Goal: Task Accomplishment & Management: Complete application form

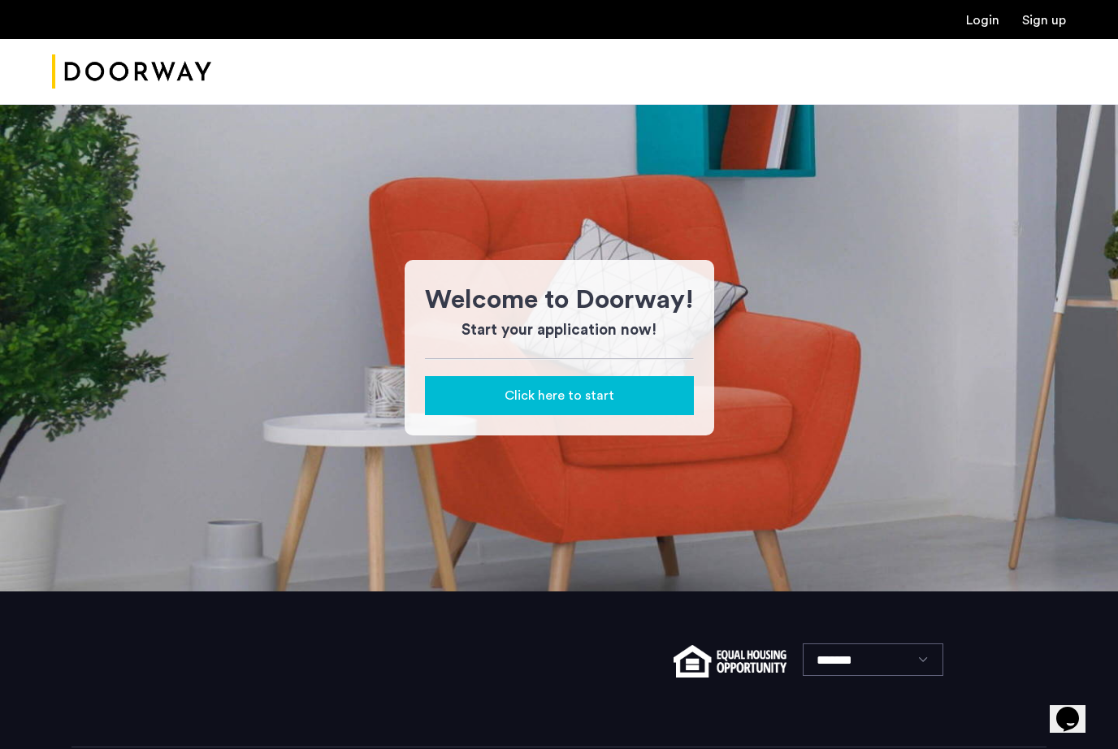
click at [982, 27] on link "Login" at bounding box center [982, 20] width 33 height 13
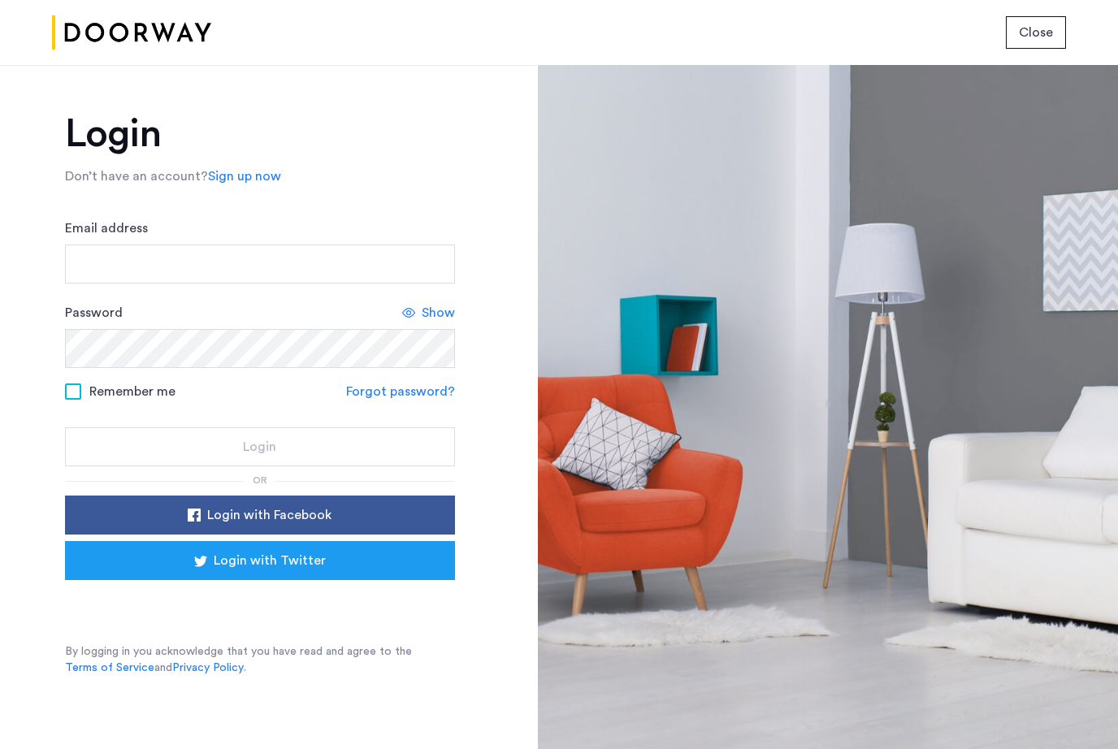
click at [181, 607] on div "Sign in with Google. Opens in new tab" at bounding box center [260, 603] width 325 height 36
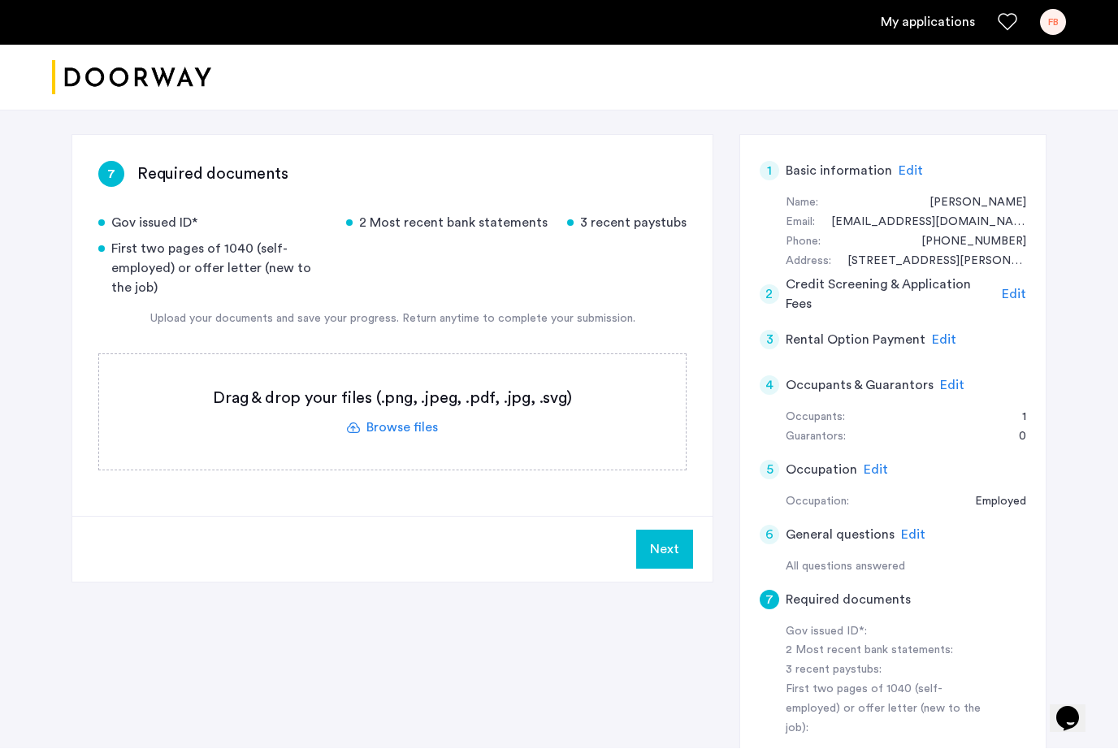
scroll to position [233, 0]
click at [423, 433] on label at bounding box center [392, 411] width 587 height 115
click at [0, 0] on input "file" at bounding box center [0, 0] width 0 height 0
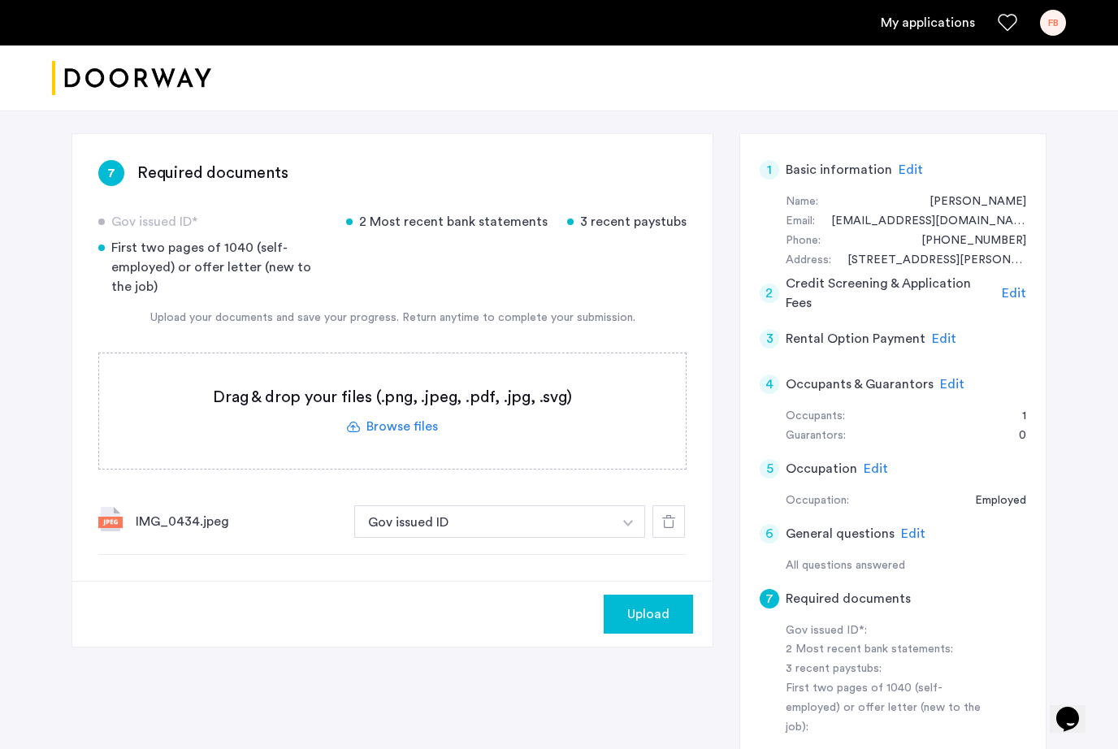
click at [183, 530] on div "IMG_0434.jpeg" at bounding box center [239, 522] width 206 height 20
click at [460, 222] on div "2 Most recent bank statements" at bounding box center [447, 222] width 202 height 20
click at [392, 430] on label at bounding box center [392, 410] width 587 height 115
click at [0, 0] on input "file" at bounding box center [0, 0] width 0 height 0
click at [519, 408] on label at bounding box center [392, 410] width 587 height 115
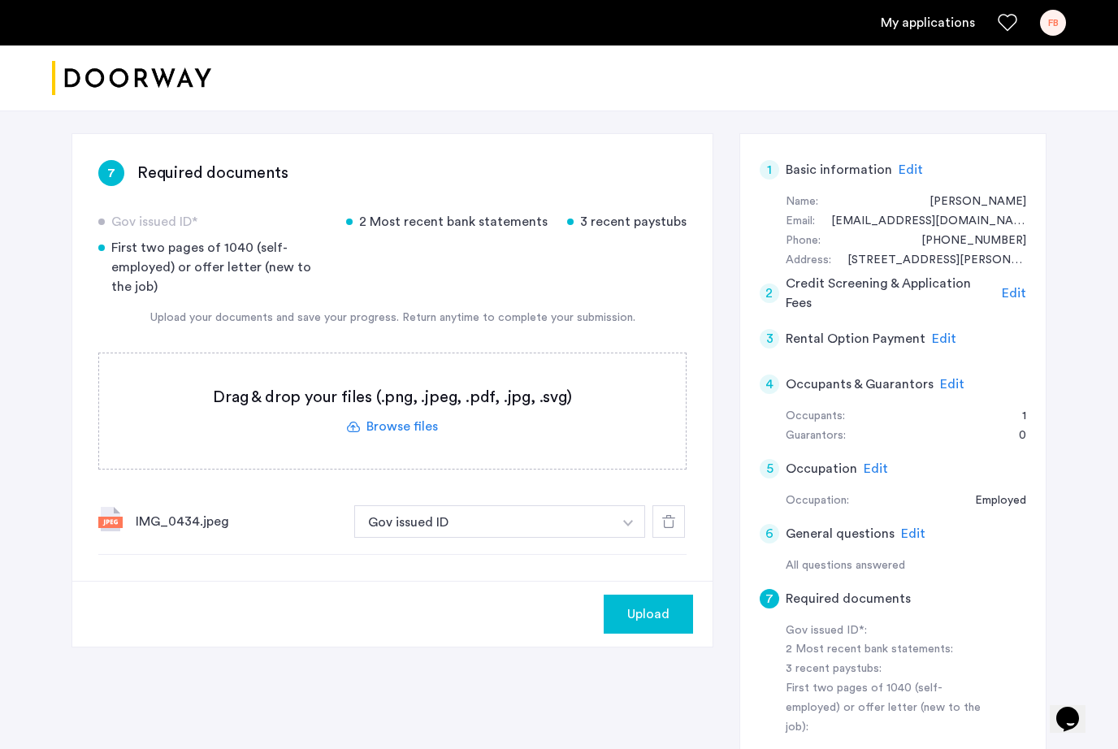
click at [0, 0] on input "file" at bounding box center [0, 0] width 0 height 0
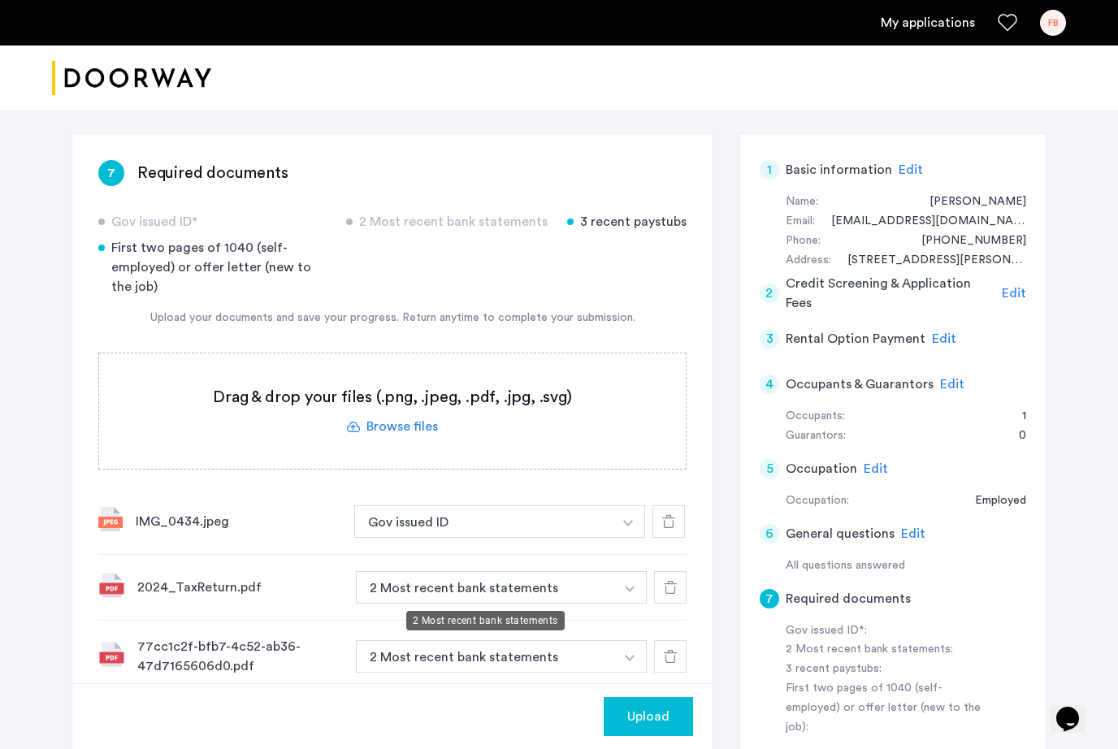
click at [498, 592] on button "2 Most recent bank statements" at bounding box center [485, 587] width 258 height 33
click at [633, 527] on img "button" at bounding box center [628, 523] width 10 height 7
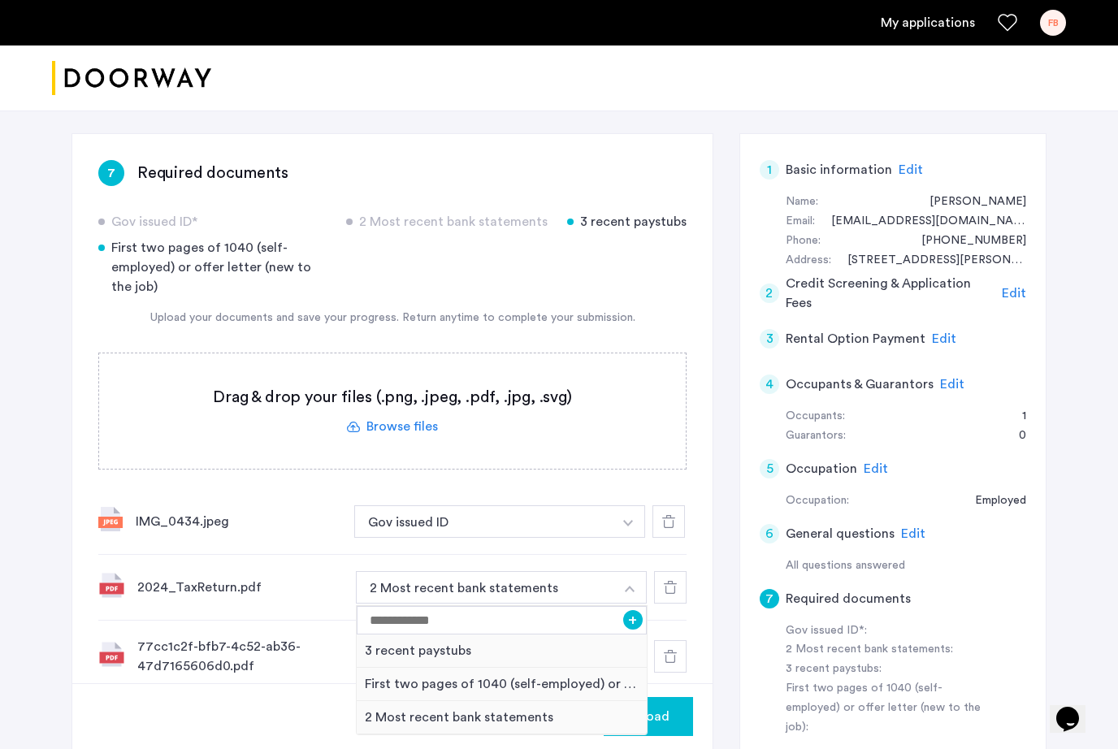
click at [667, 594] on div at bounding box center [670, 587] width 33 height 33
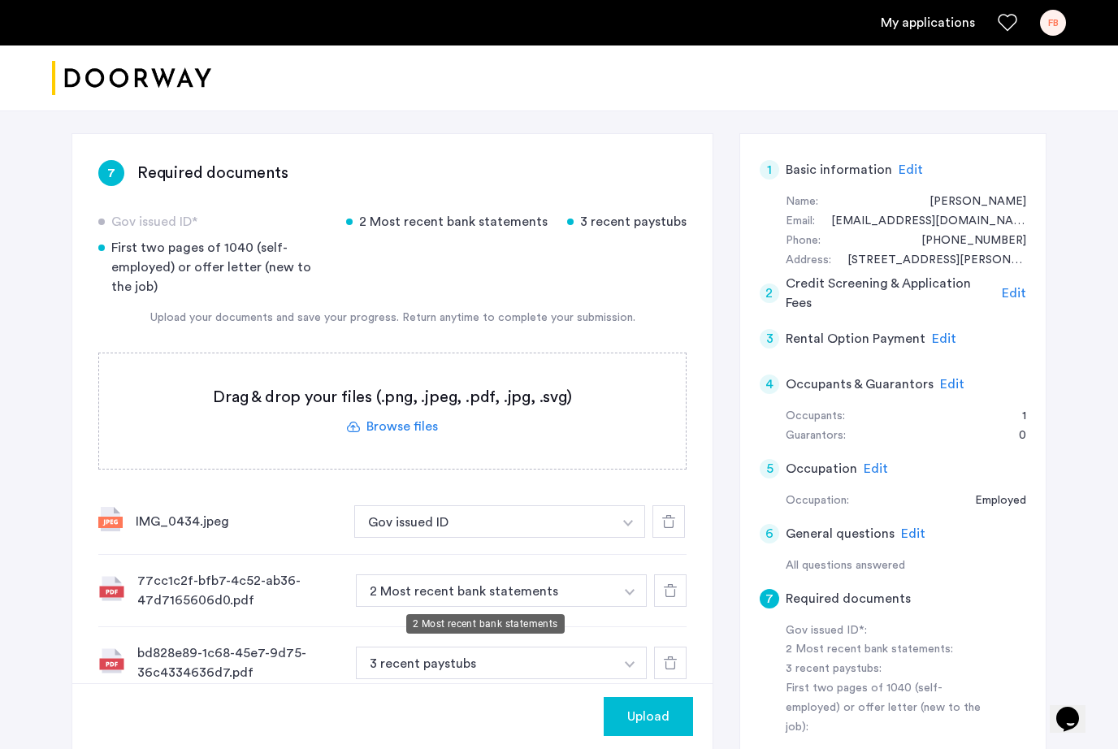
click at [439, 597] on button "2 Most recent bank statements" at bounding box center [485, 590] width 258 height 33
click at [407, 664] on button "3 recent paystubs" at bounding box center [485, 663] width 258 height 33
click at [627, 527] on img "button" at bounding box center [628, 523] width 10 height 7
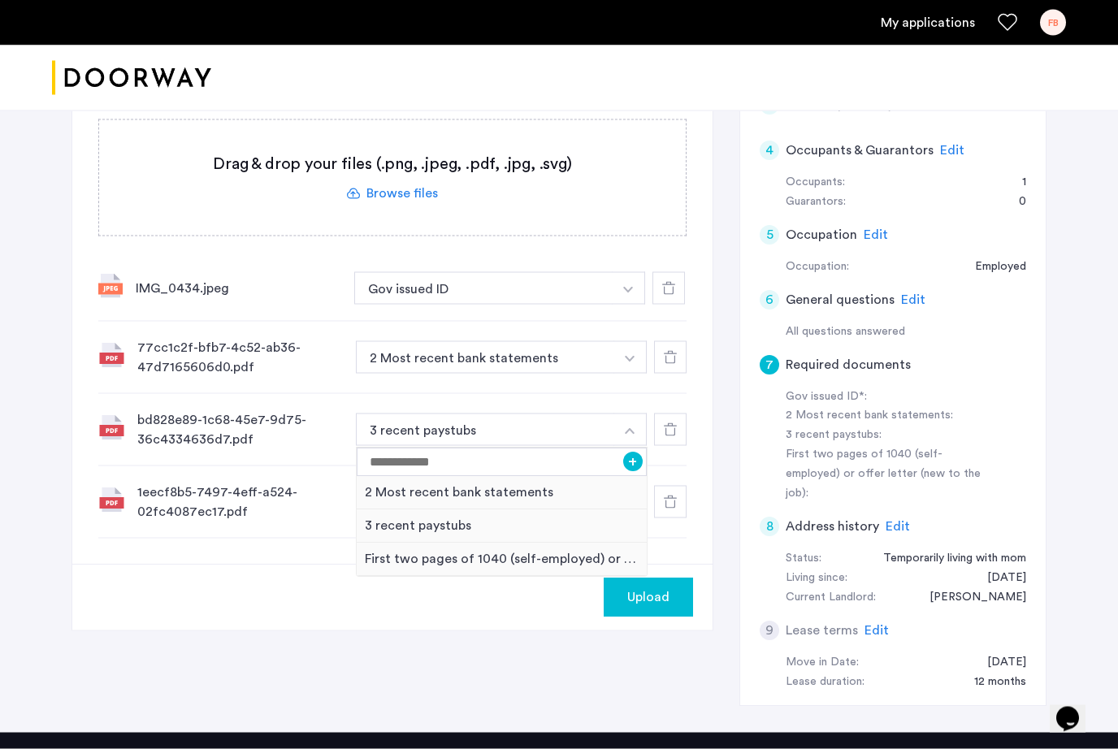
scroll to position [469, 0]
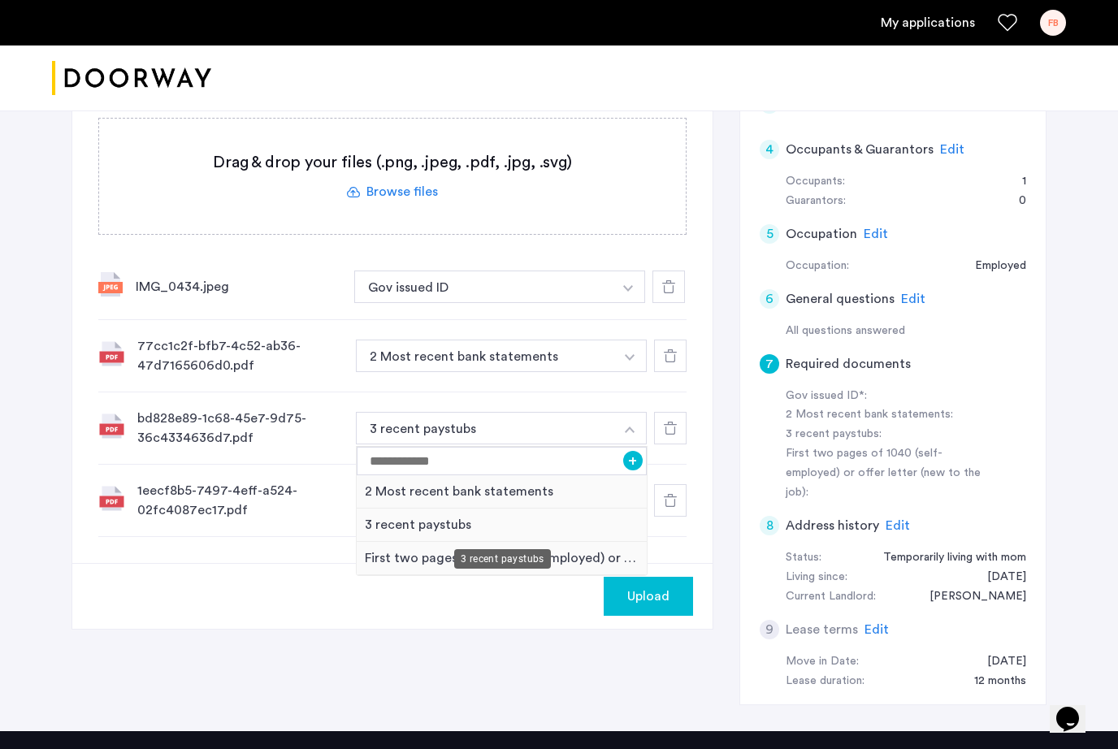
click at [436, 531] on div "3 recent paystubs" at bounding box center [502, 525] width 290 height 33
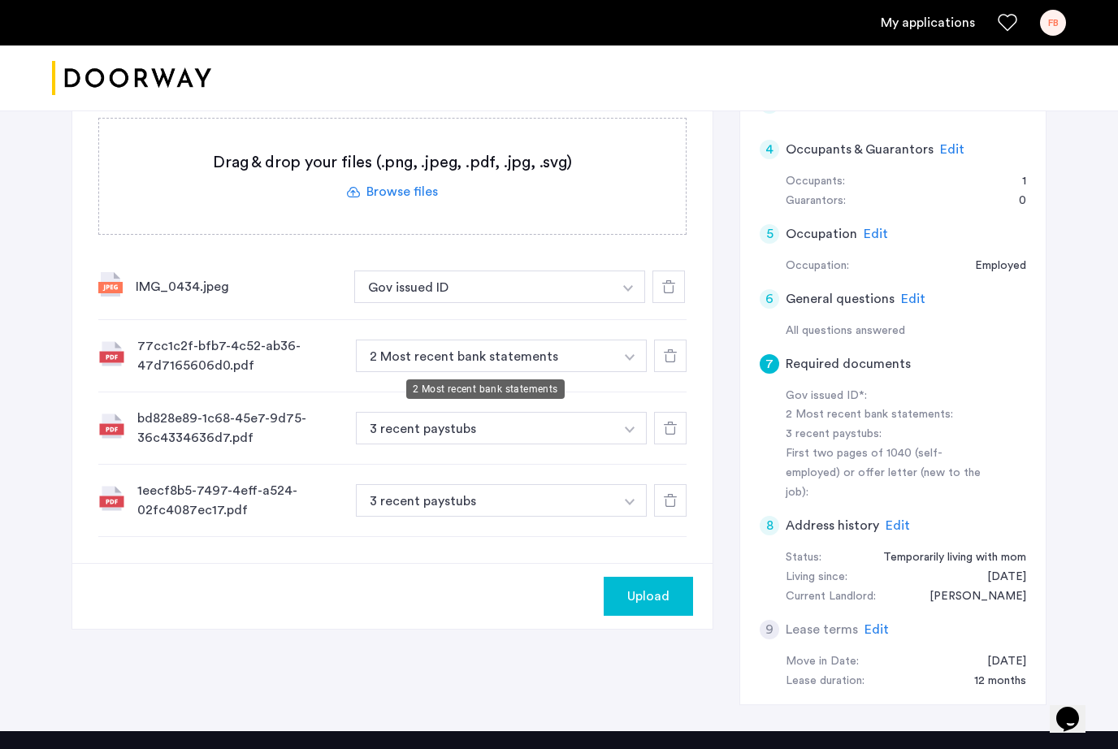
click at [610, 363] on button "2 Most recent bank statements" at bounding box center [485, 356] width 258 height 33
click at [559, 358] on button "2 Most recent bank statements" at bounding box center [485, 356] width 258 height 33
click at [626, 303] on button "button" at bounding box center [628, 287] width 33 height 33
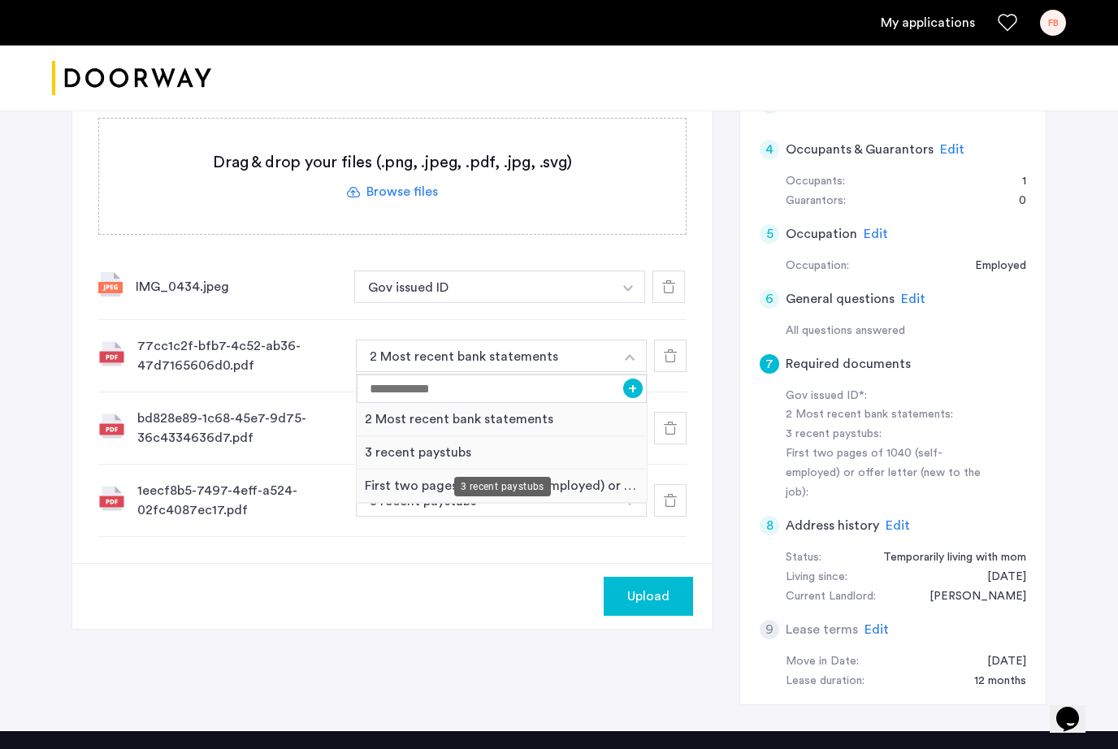
click at [446, 455] on div "3 recent paystubs" at bounding box center [502, 452] width 290 height 33
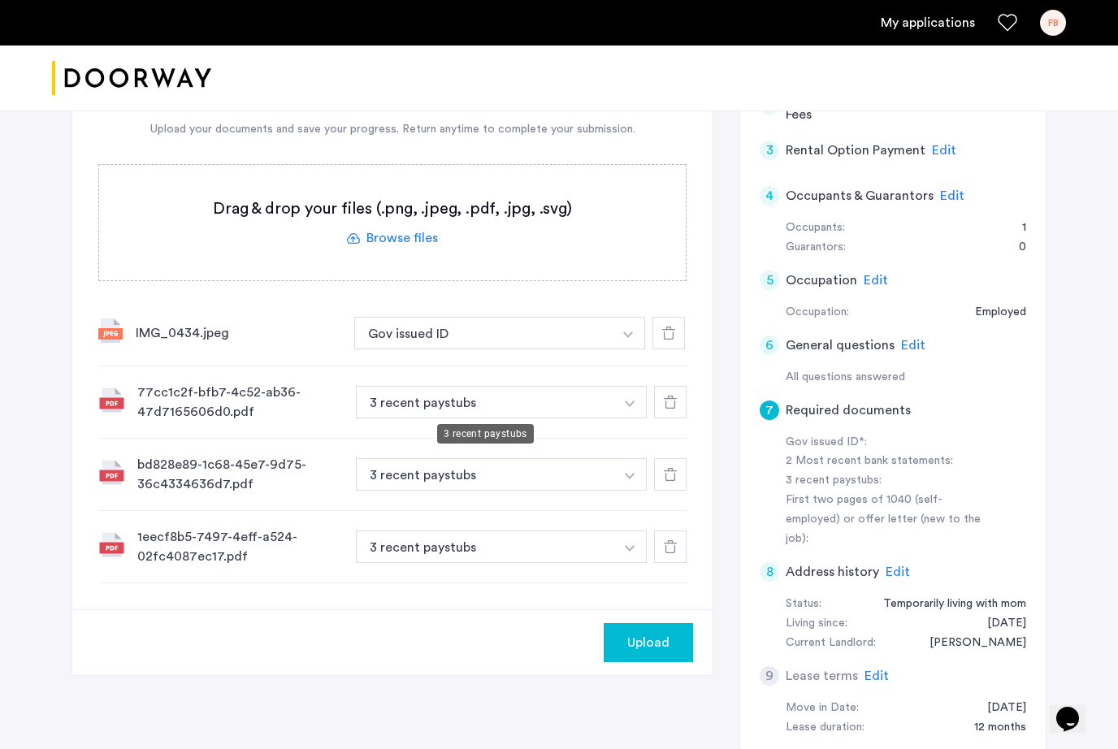
scroll to position [421, 0]
click at [408, 248] on label at bounding box center [392, 224] width 587 height 115
click at [0, 0] on input "file" at bounding box center [0, 0] width 0 height 0
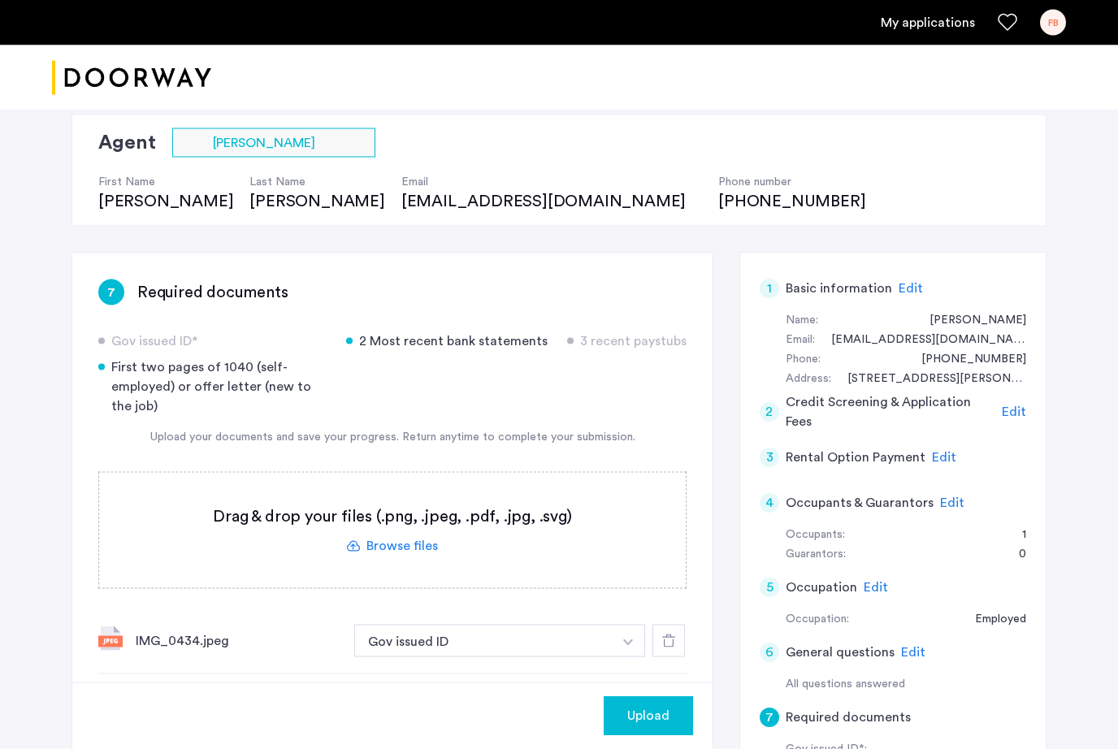
scroll to position [132, 0]
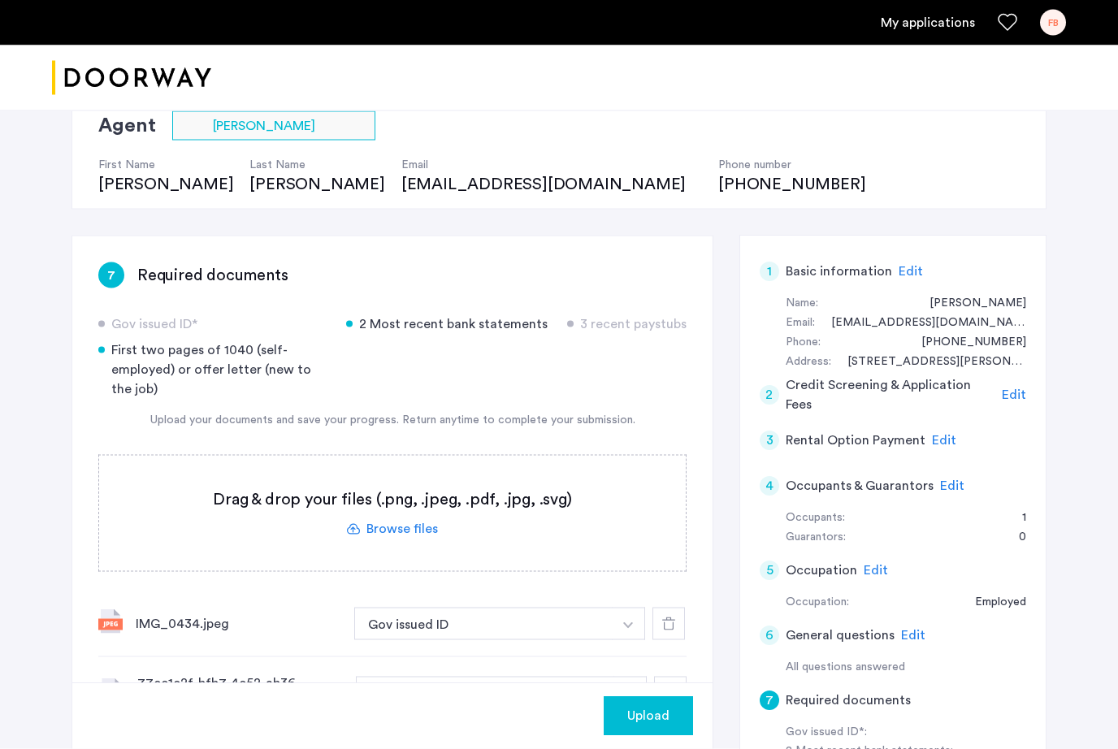
click at [397, 528] on label at bounding box center [392, 513] width 587 height 115
click at [0, 0] on input "file" at bounding box center [0, 0] width 0 height 0
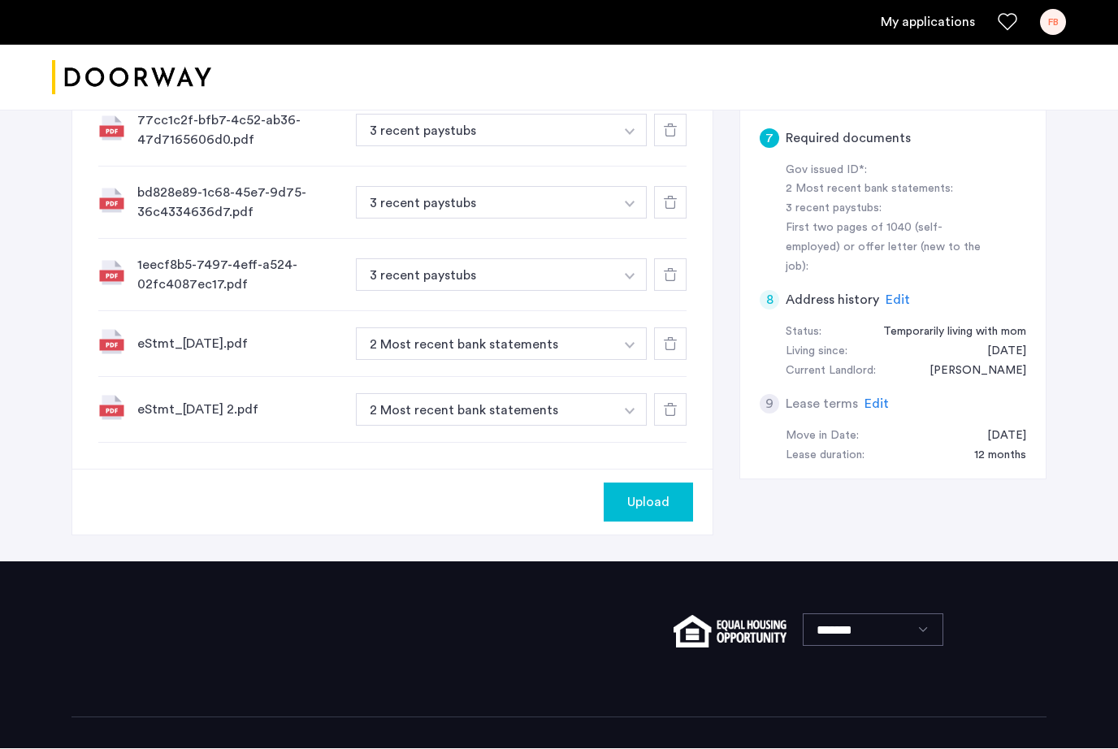
scroll to position [695, 0]
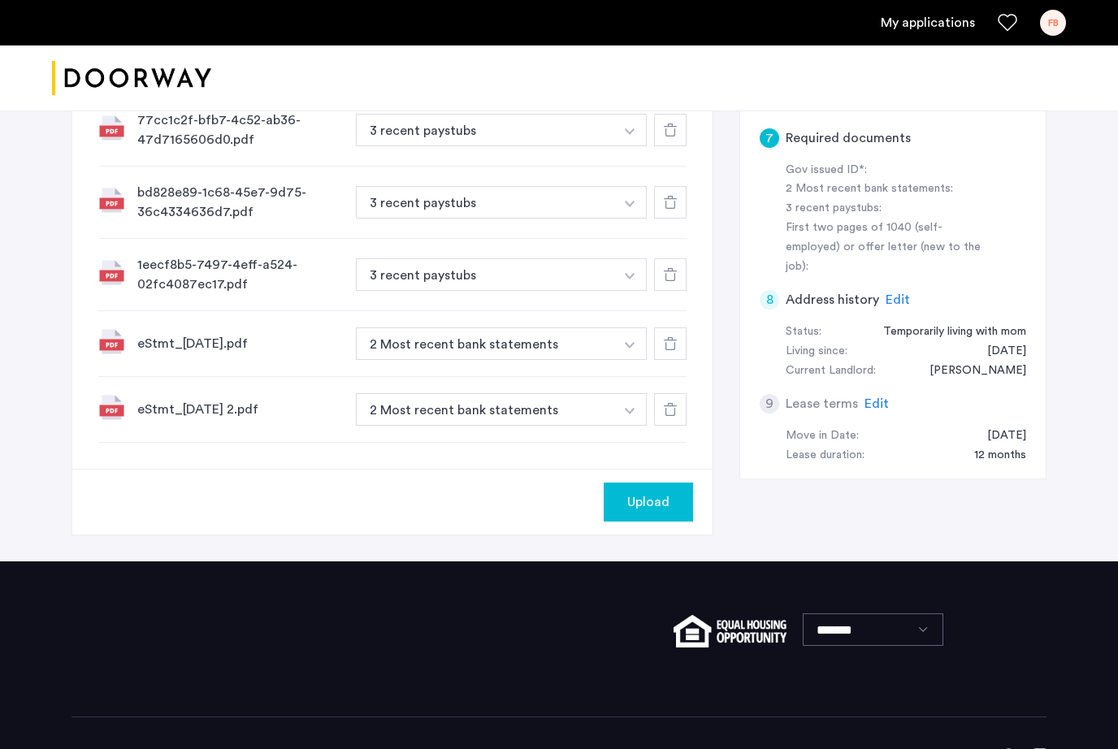
click at [627, 499] on div "Upload" at bounding box center [648, 502] width 63 height 20
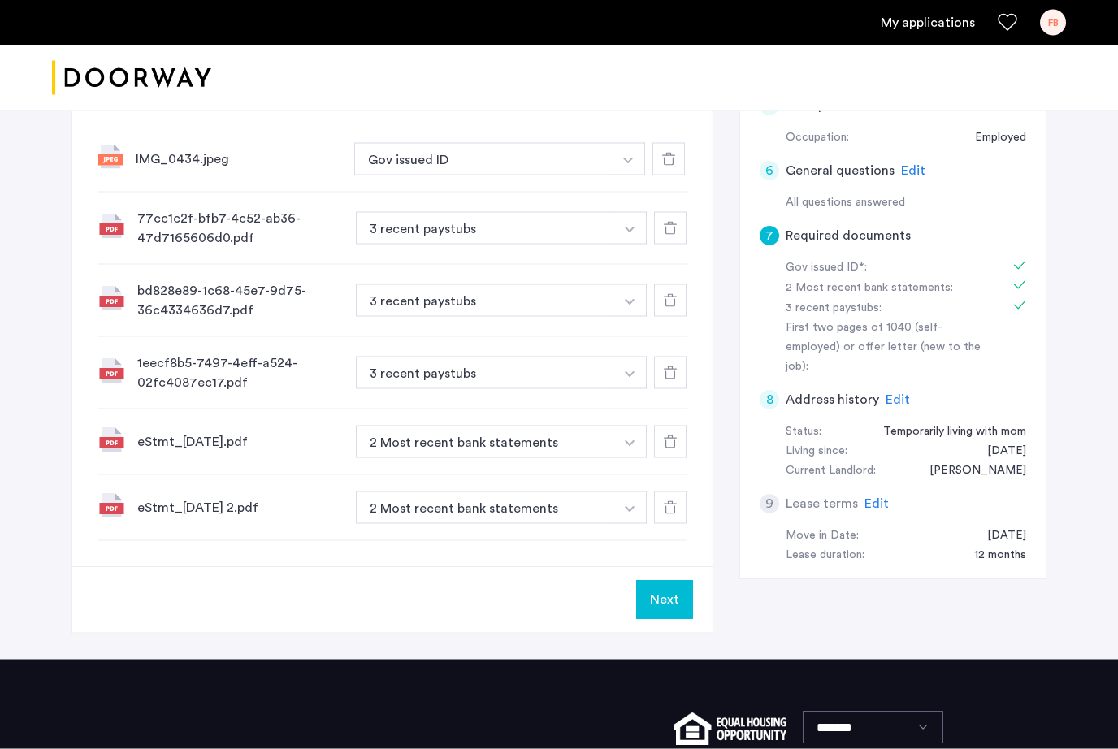
scroll to position [598, 0]
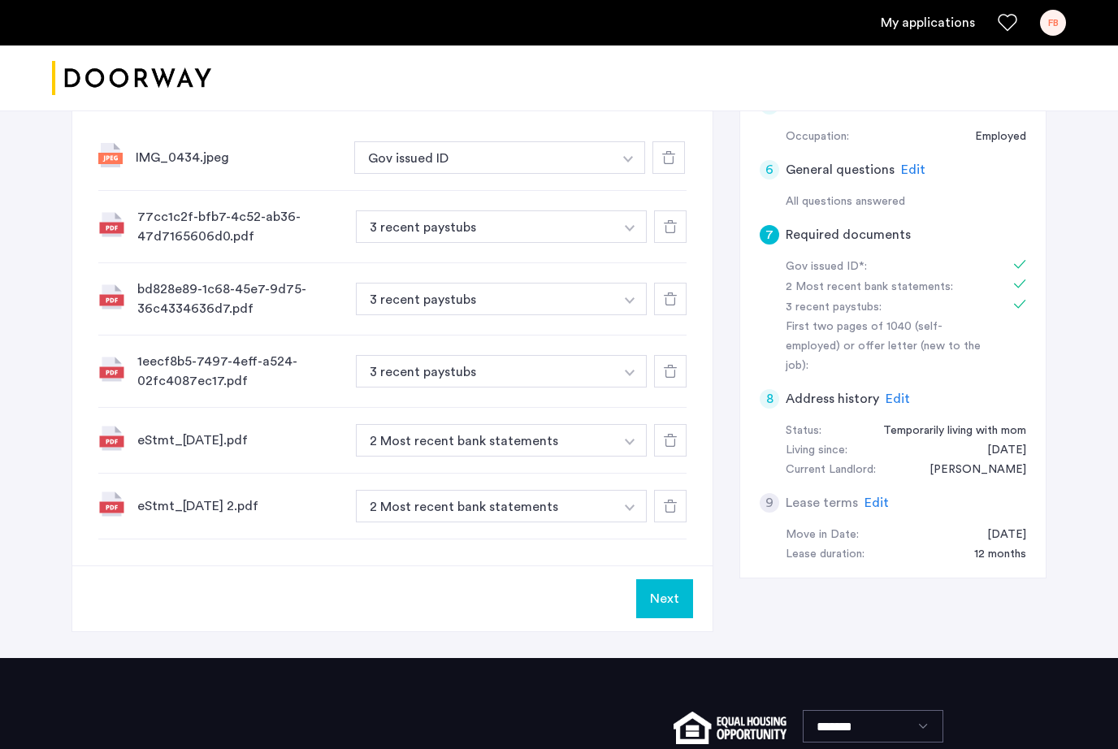
click at [663, 606] on button "Next" at bounding box center [664, 598] width 57 height 39
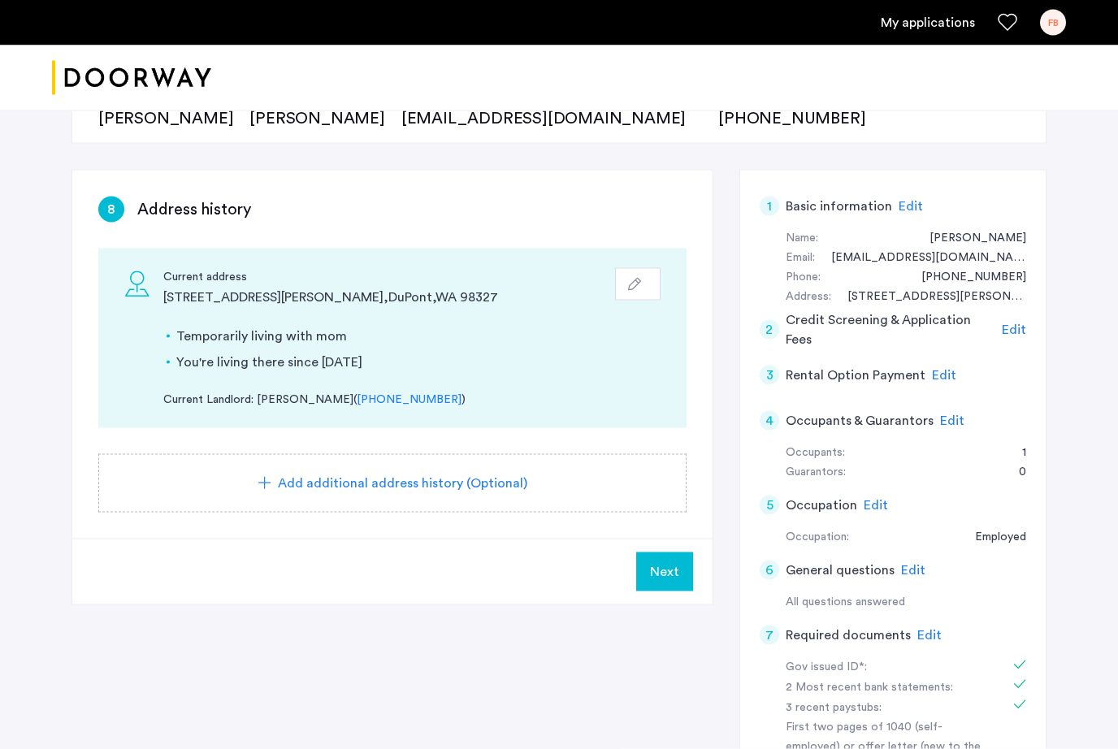
scroll to position [199, 0]
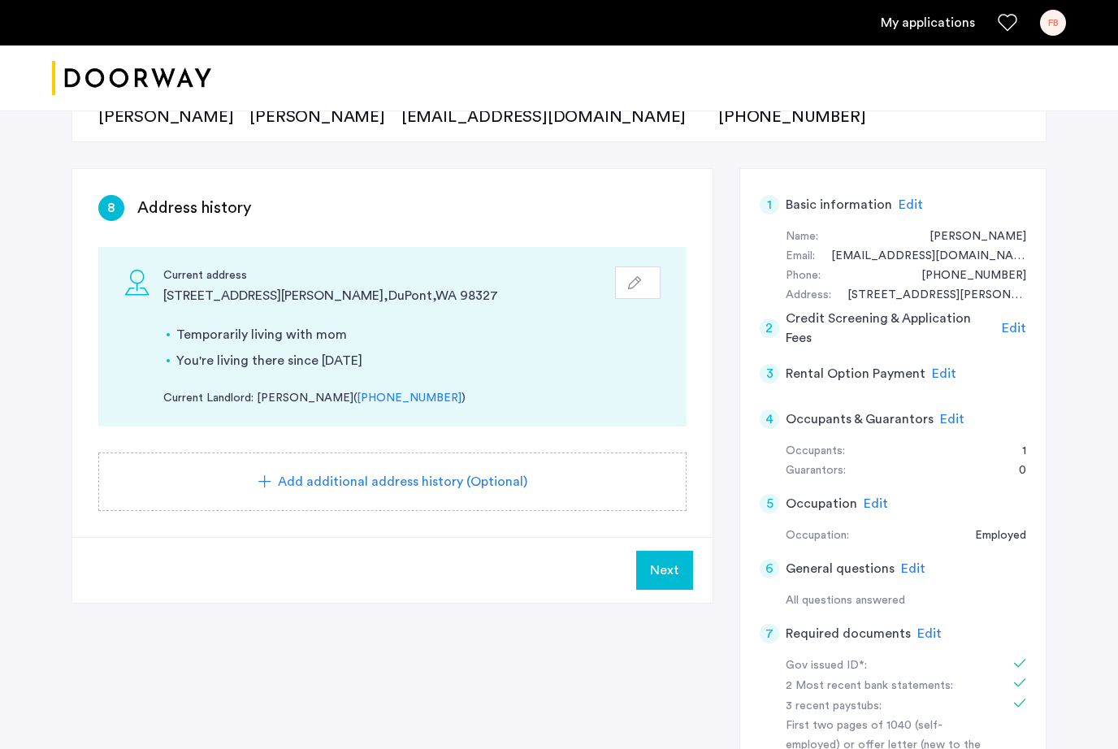
click at [392, 473] on span "Add additional address history (Optional)" at bounding box center [402, 482] width 249 height 20
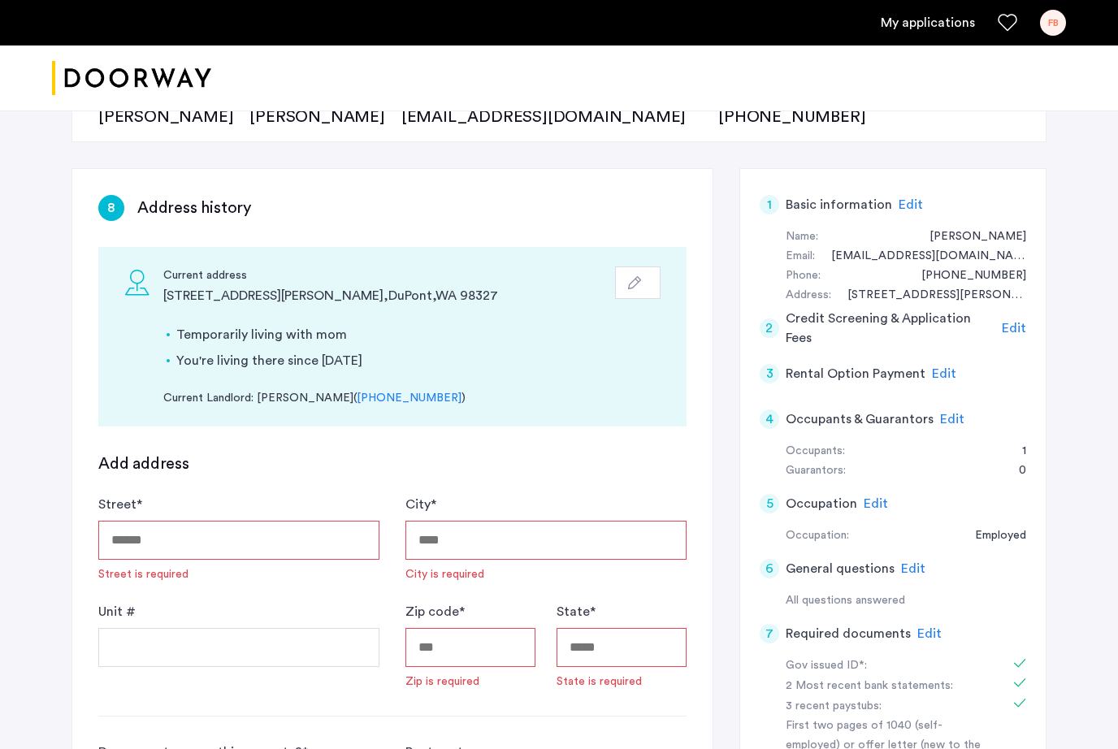
click at [219, 539] on input "Street *" at bounding box center [238, 540] width 281 height 39
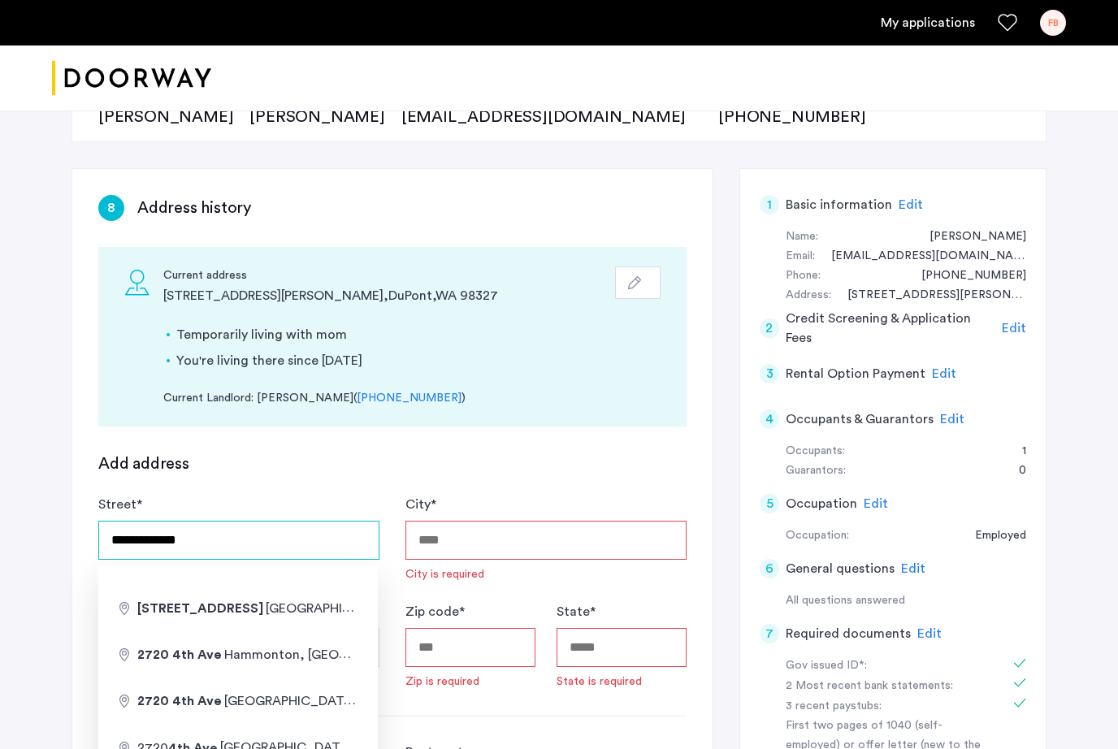
type input "**********"
click at [454, 525] on input "City *" at bounding box center [545, 540] width 281 height 39
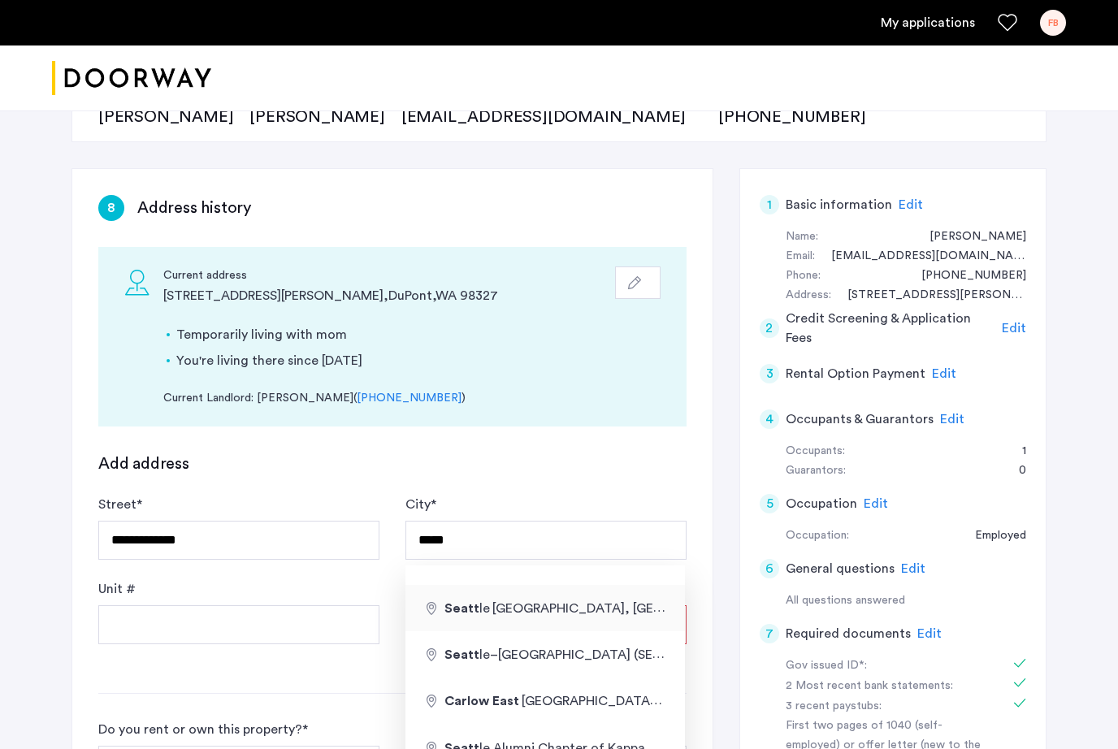
type input "**********"
type input "*******"
type input "**"
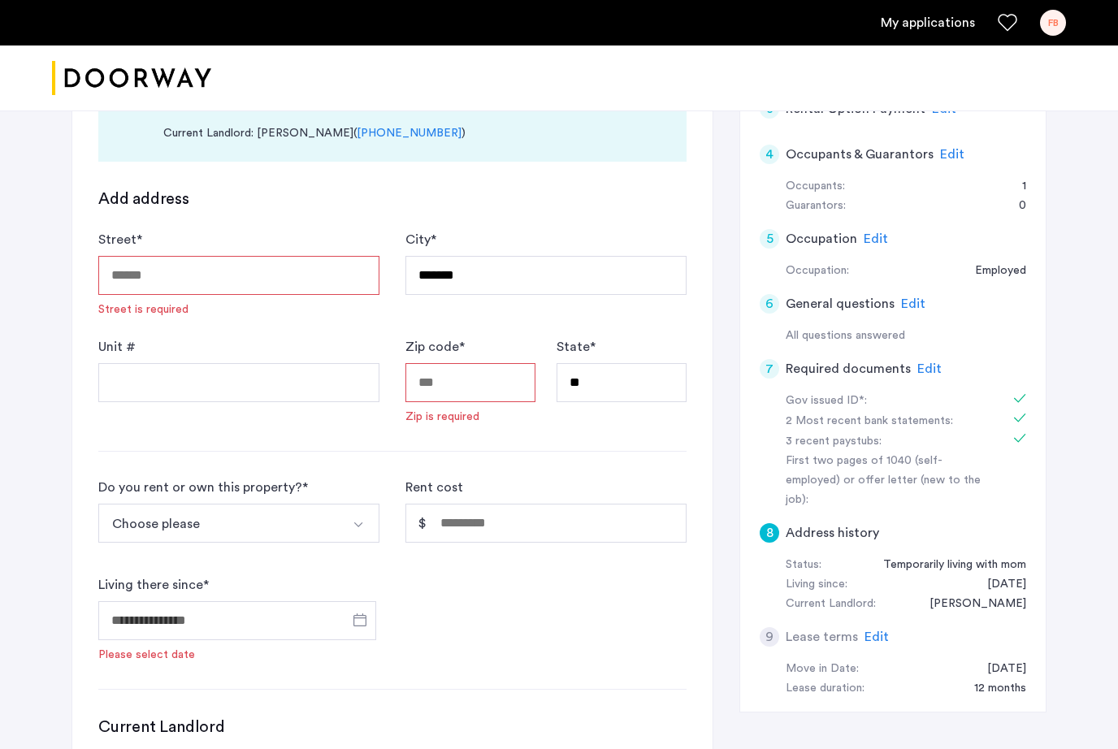
click at [142, 277] on input "Street *" at bounding box center [238, 275] width 281 height 39
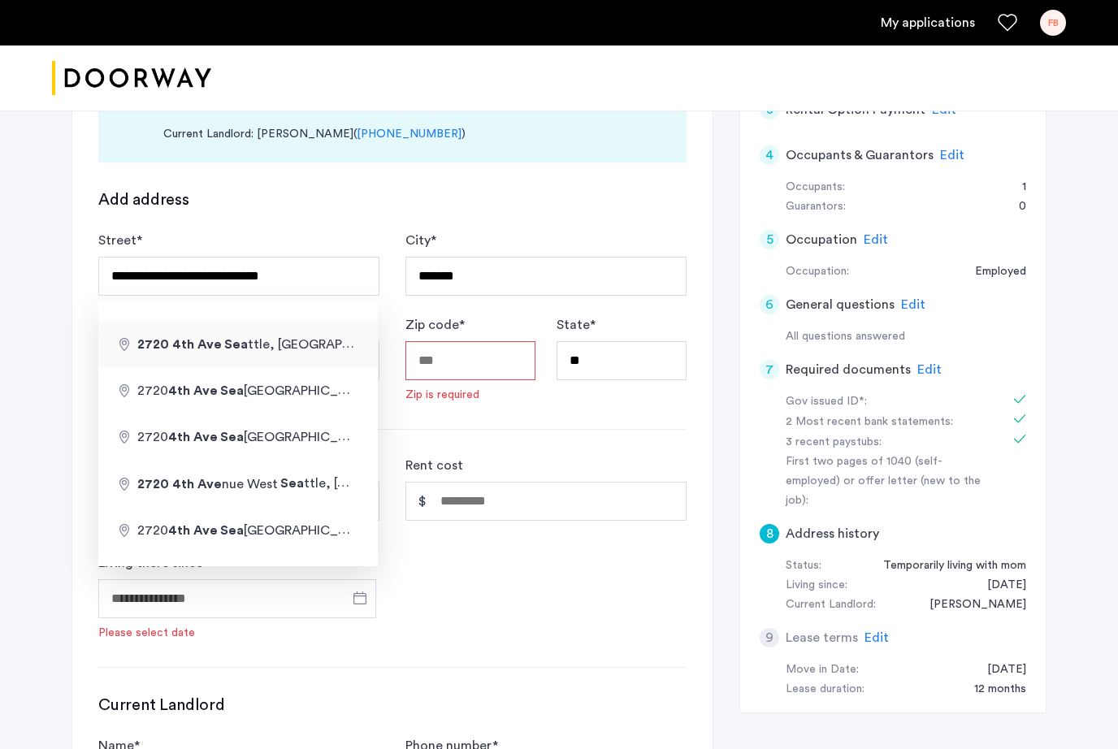
type input "**********"
type input "*****"
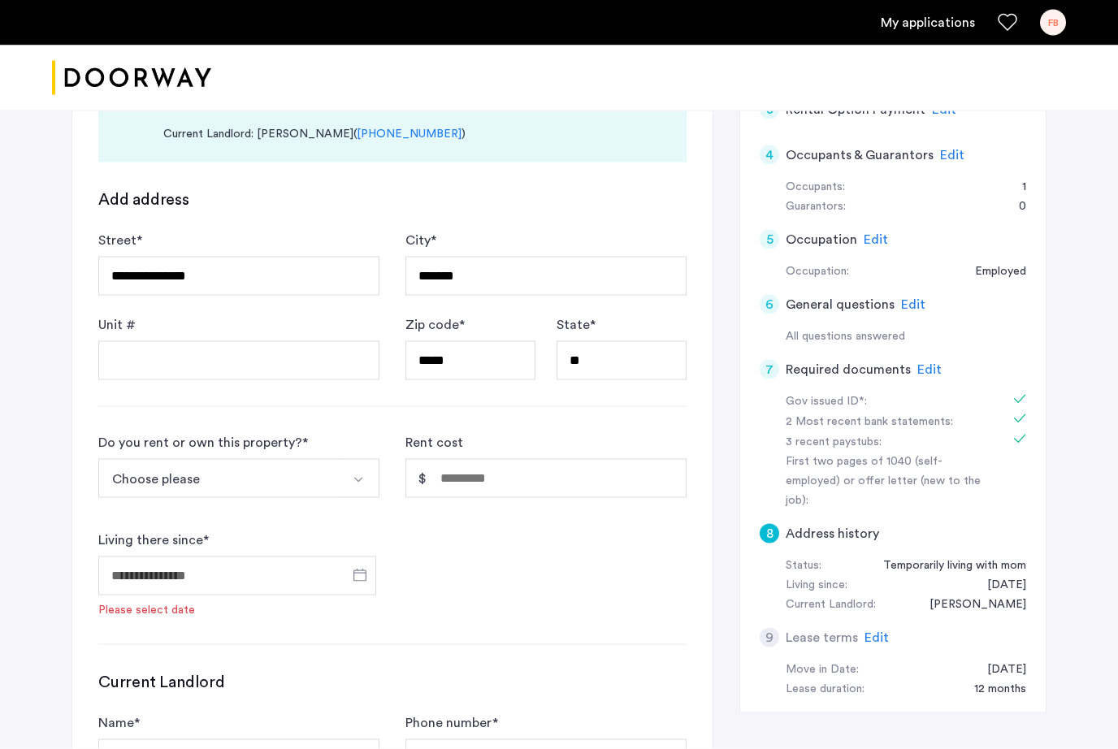
scroll to position [464, 0]
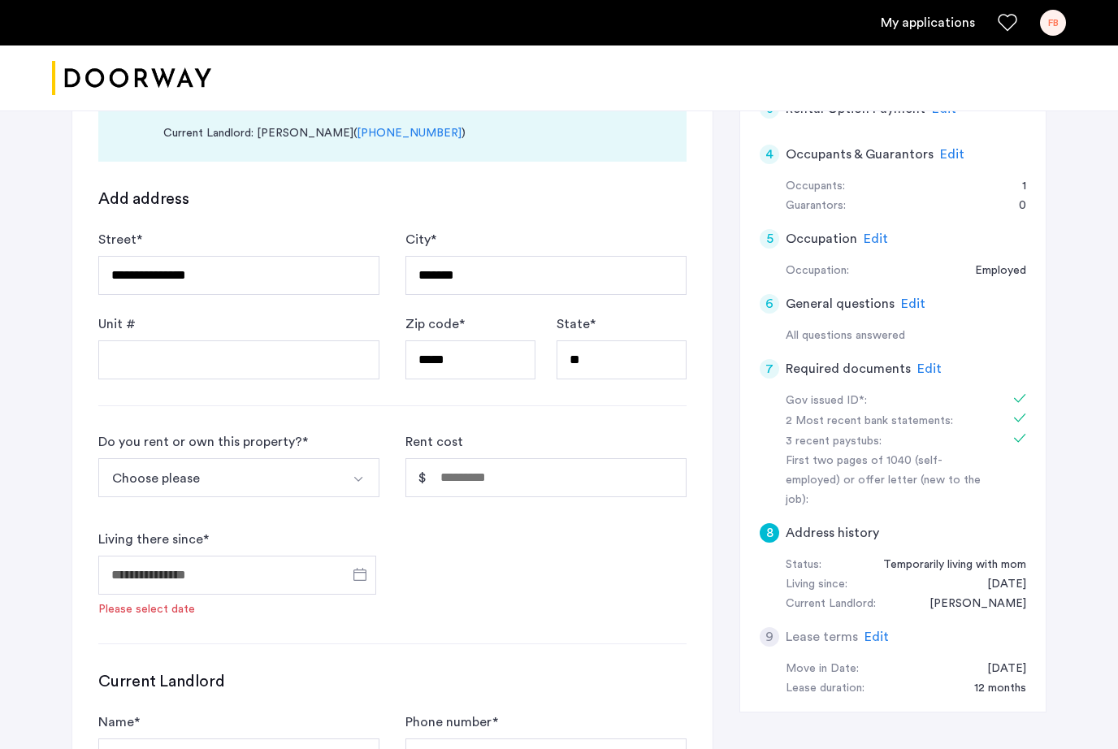
click at [332, 478] on button "Choose please" at bounding box center [219, 477] width 243 height 39
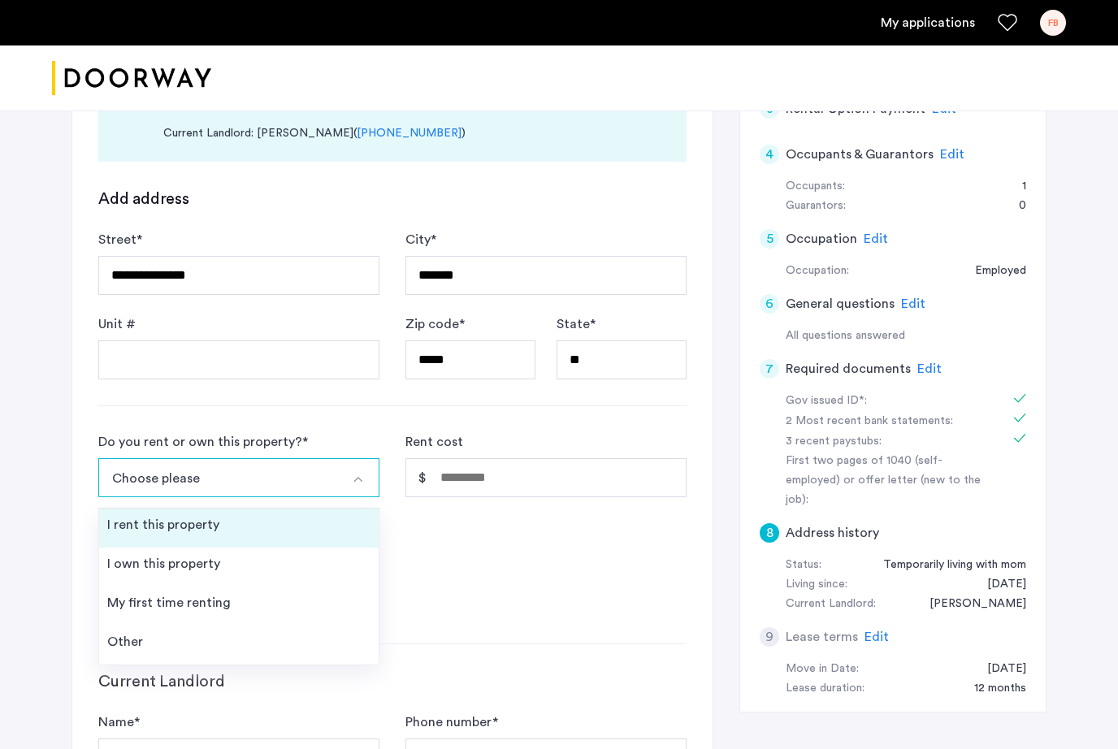
click at [210, 531] on div "I rent this property" at bounding box center [163, 525] width 112 height 20
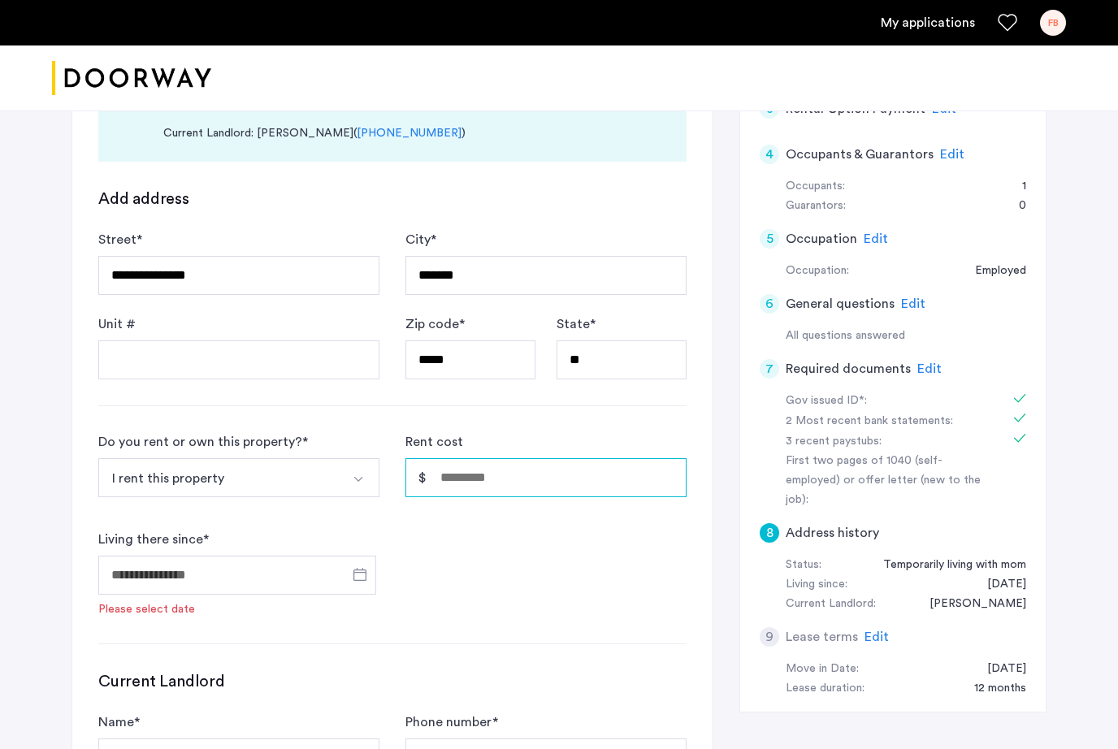
click at [521, 478] on input "Rent cost" at bounding box center [545, 477] width 281 height 39
type input "*****"
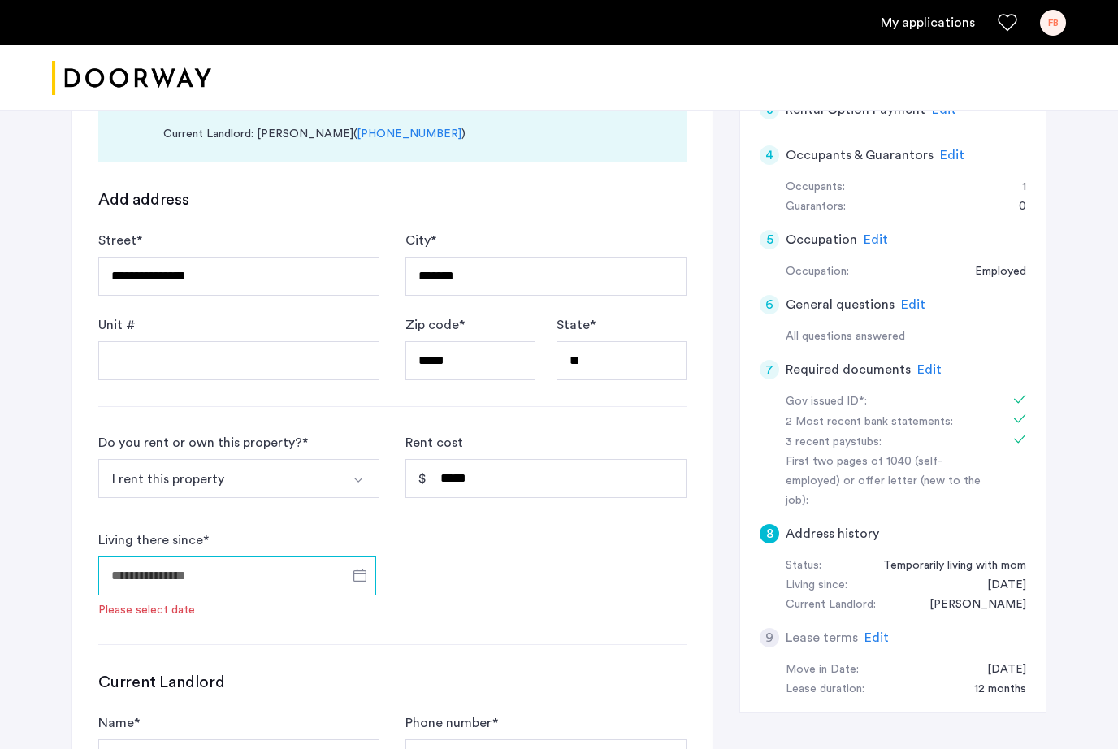
click at [236, 578] on input "Living there since *" at bounding box center [237, 576] width 278 height 39
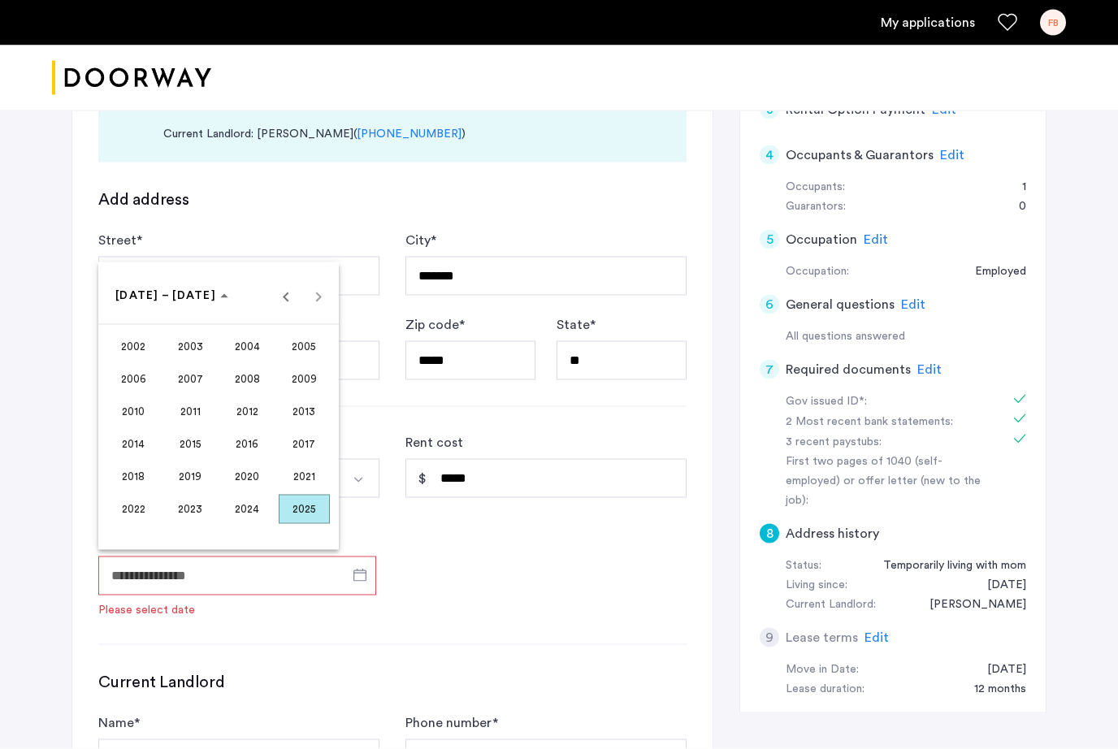
scroll to position [464, 0]
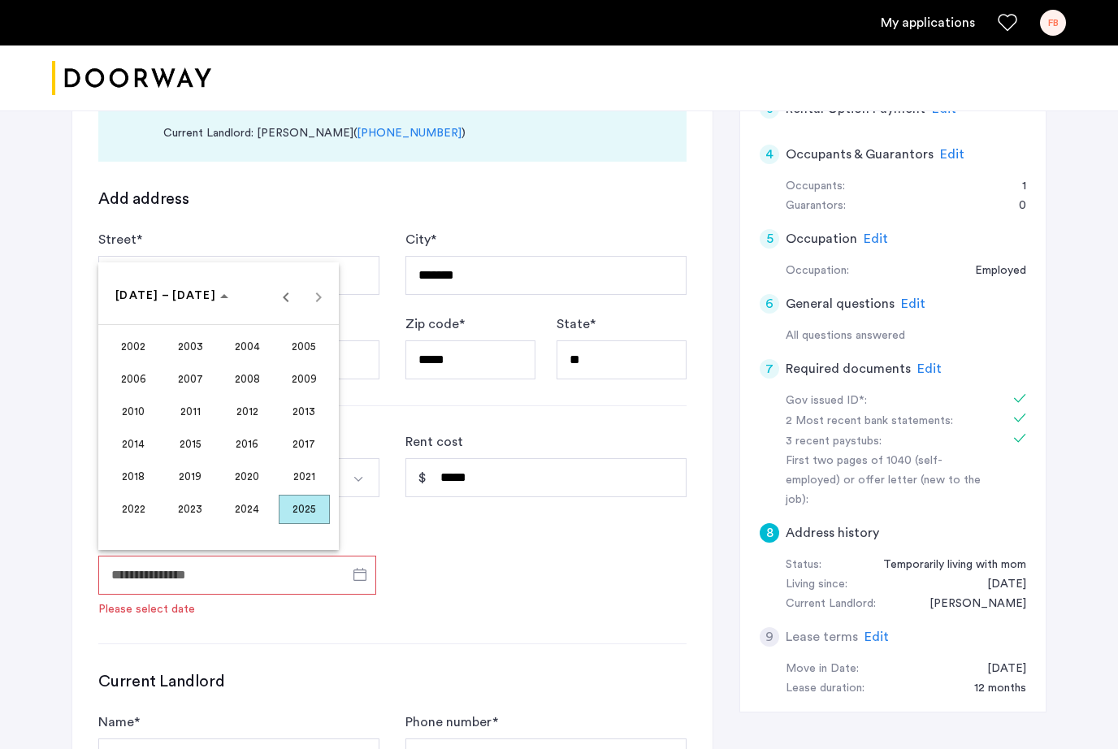
click at [250, 524] on span "2024" at bounding box center [247, 509] width 51 height 29
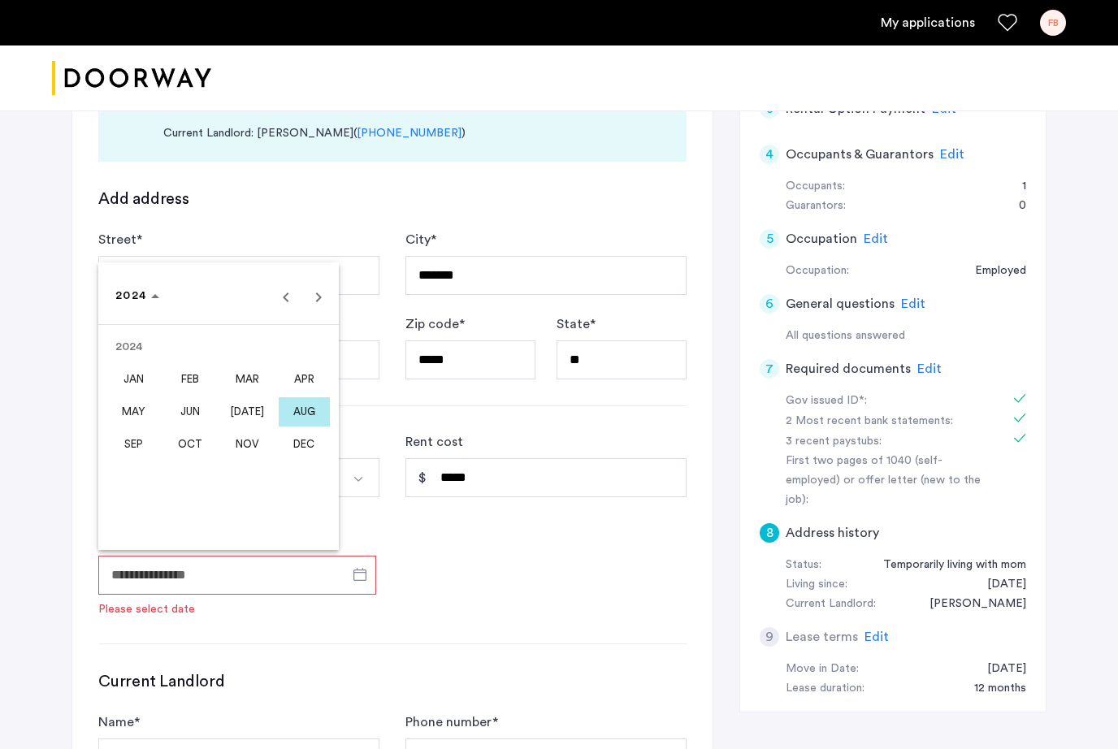
click at [258, 394] on span "MAR" at bounding box center [247, 379] width 51 height 29
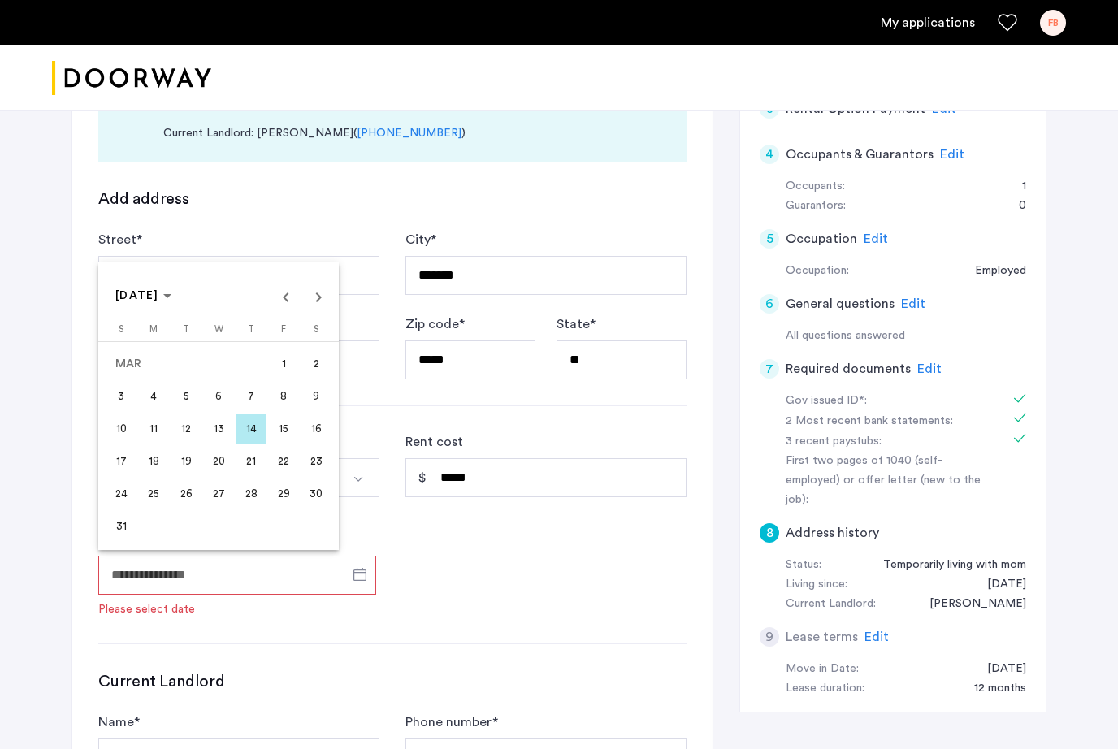
click at [287, 379] on span "1" at bounding box center [283, 363] width 29 height 29
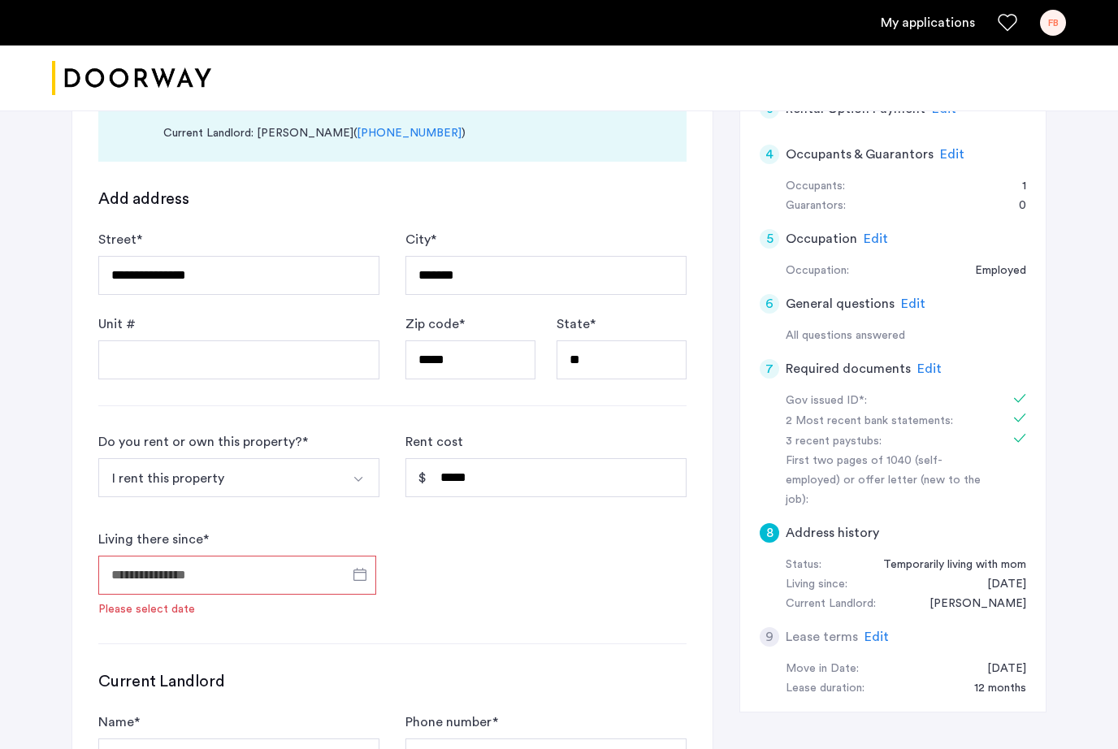
type input "**********"
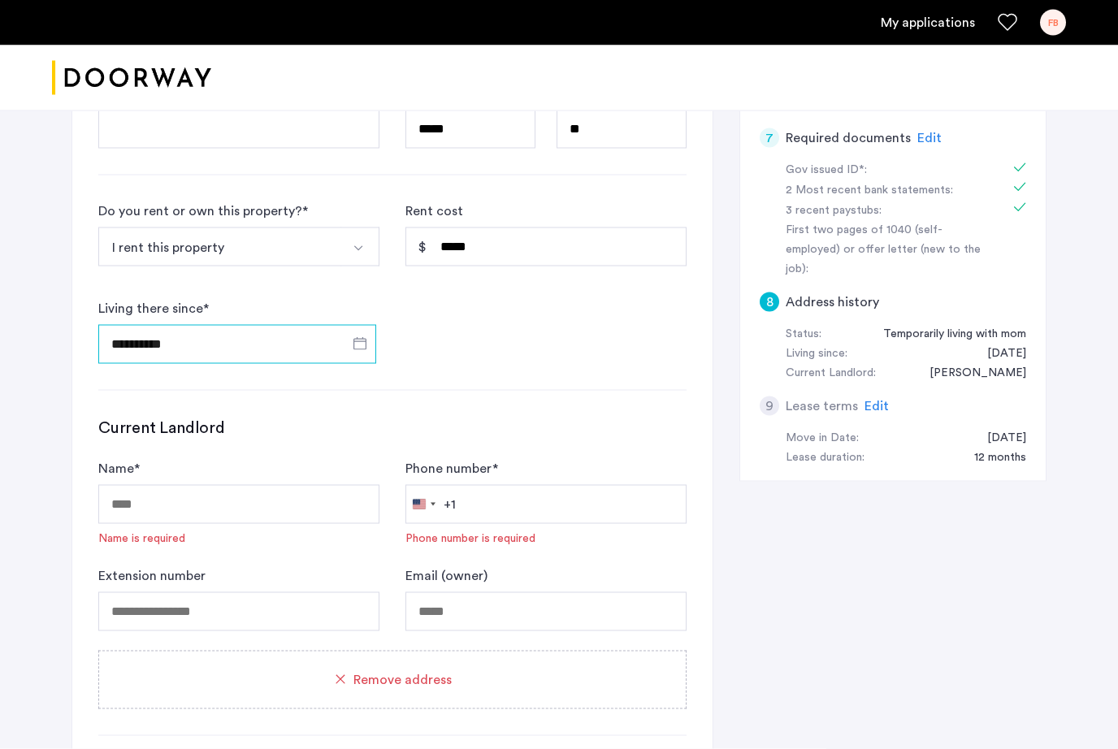
scroll to position [681, 0]
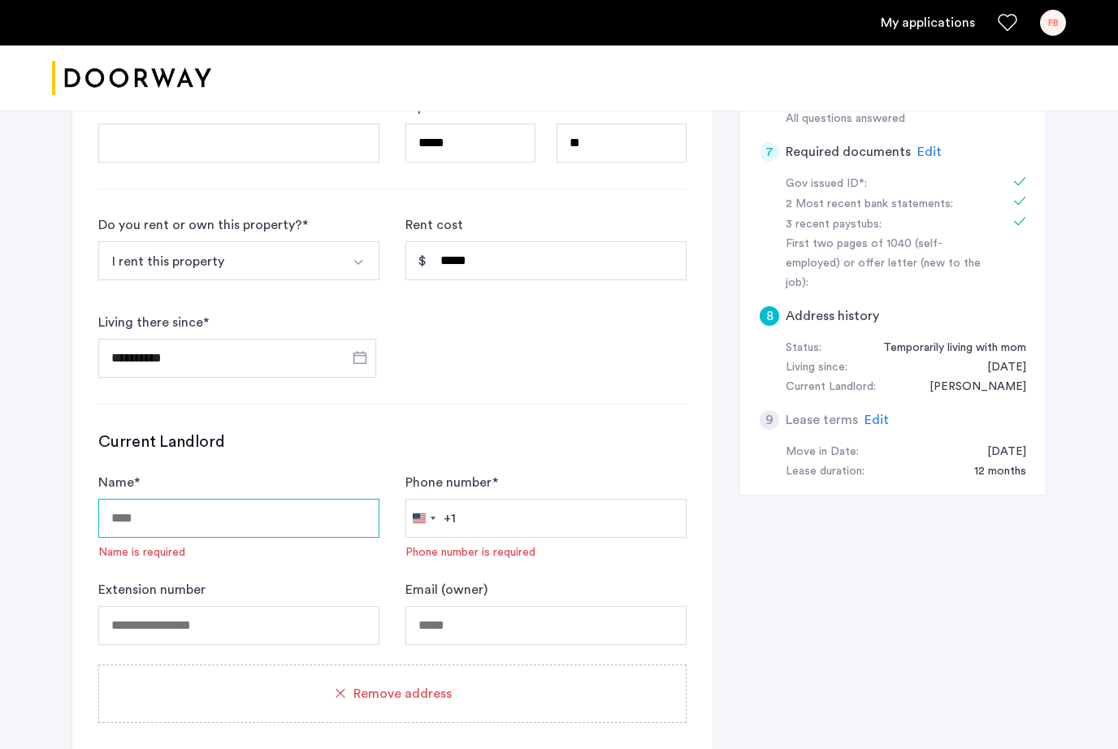
click at [158, 515] on input "Name *" at bounding box center [238, 518] width 281 height 39
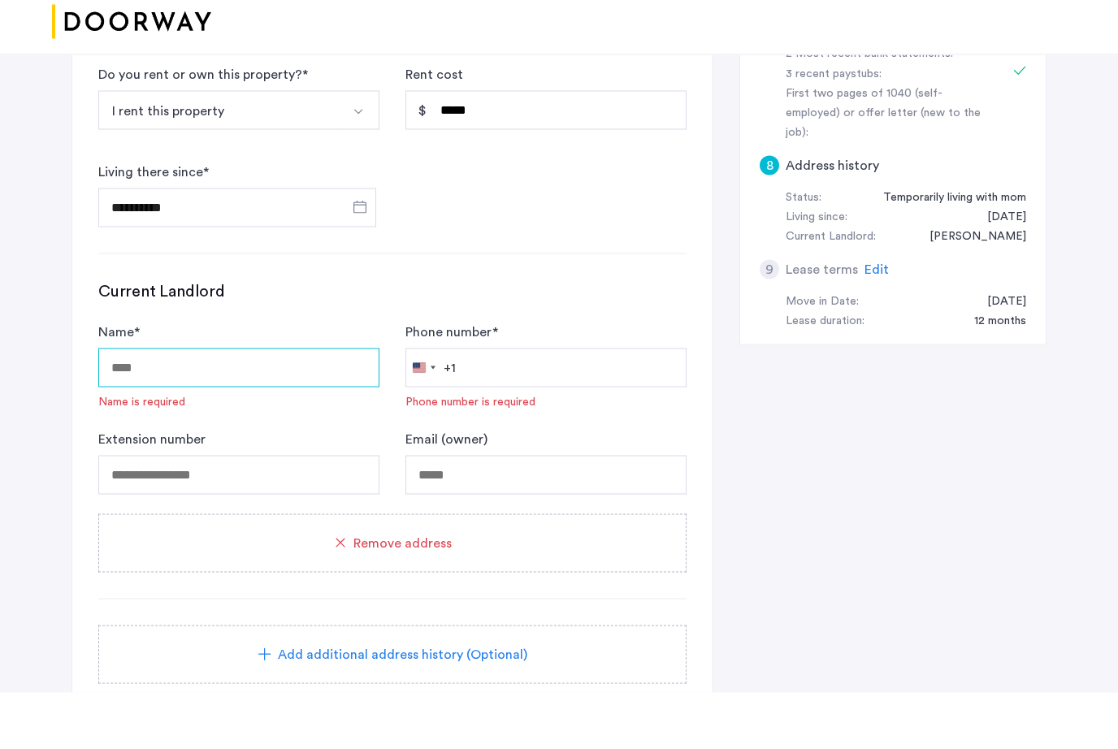
scroll to position [775, 0]
type input "**********"
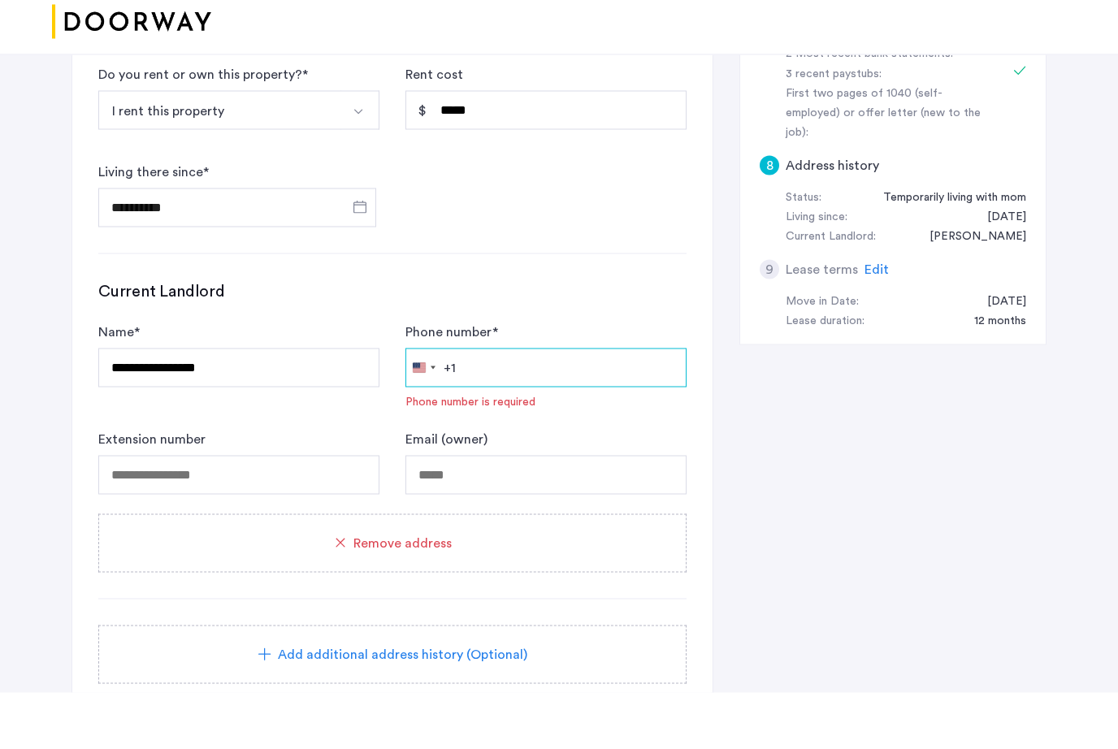
click at [505, 405] on input "Phone number *" at bounding box center [545, 424] width 281 height 39
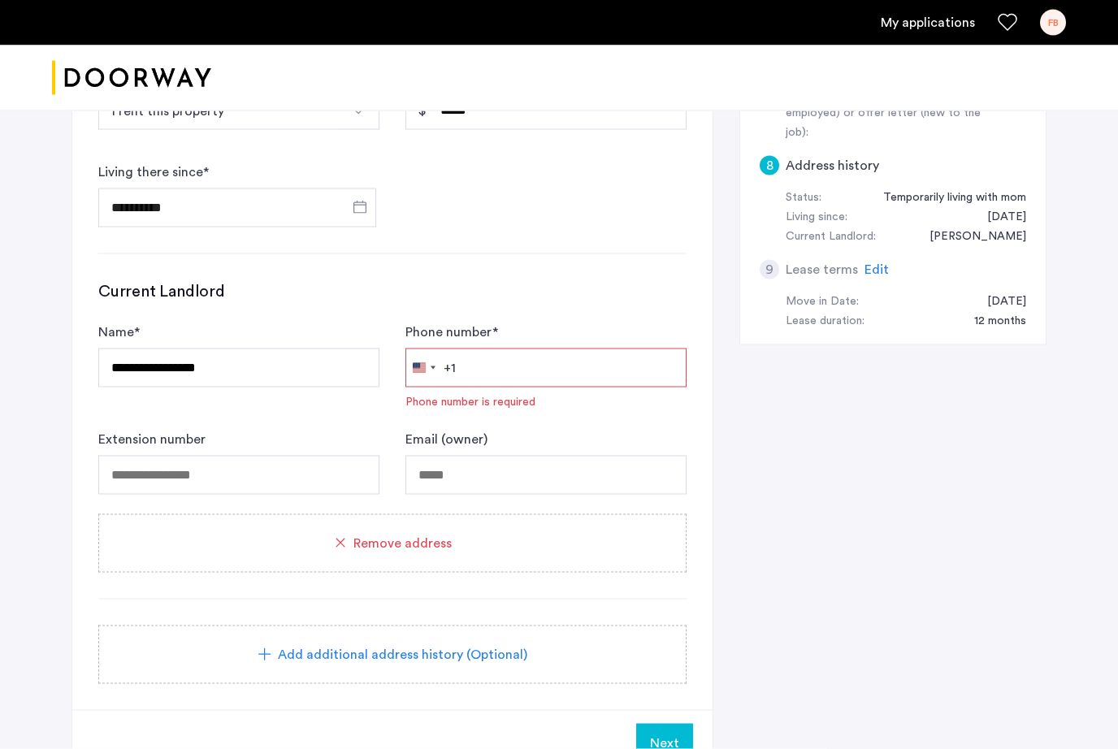
paste input "**********"
type input "**********"
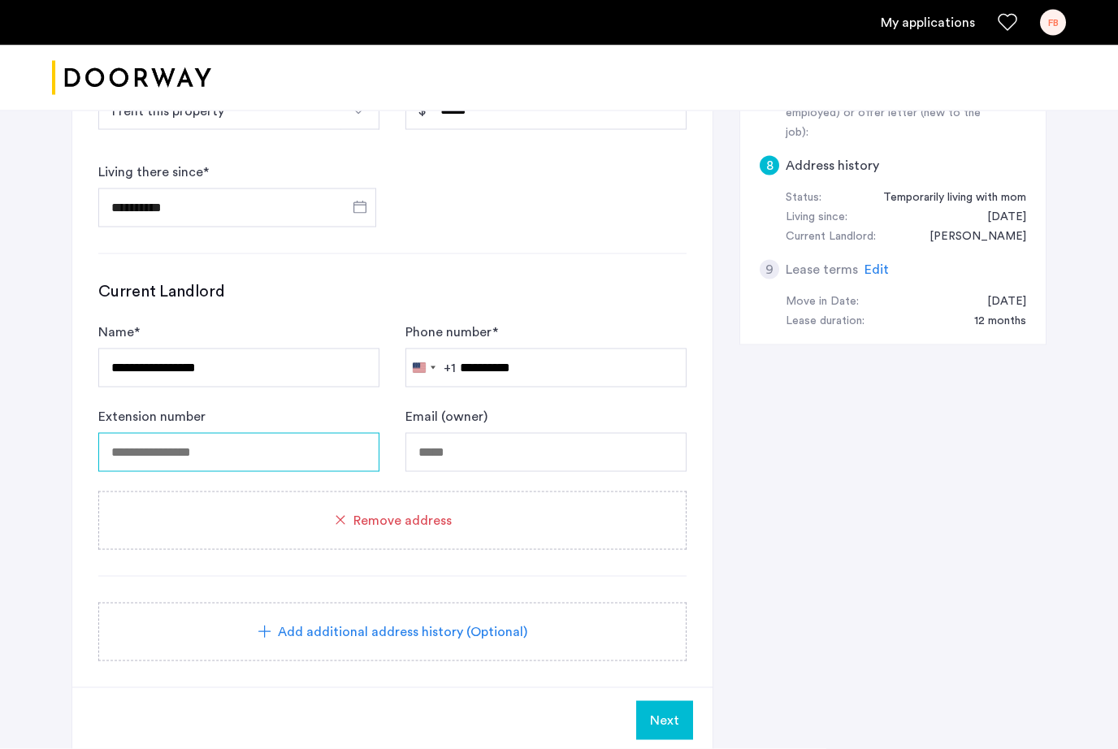
click at [237, 458] on input "tel" at bounding box center [238, 452] width 281 height 39
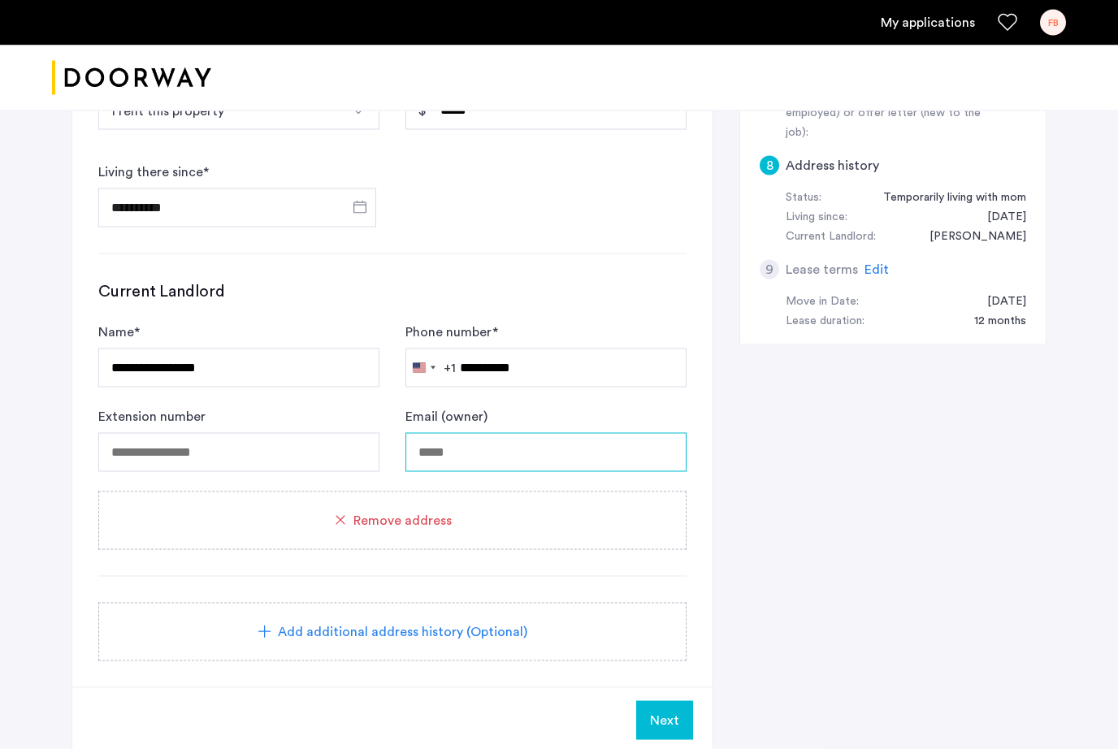
click at [518, 454] on input "Email (owner)" at bounding box center [545, 452] width 281 height 39
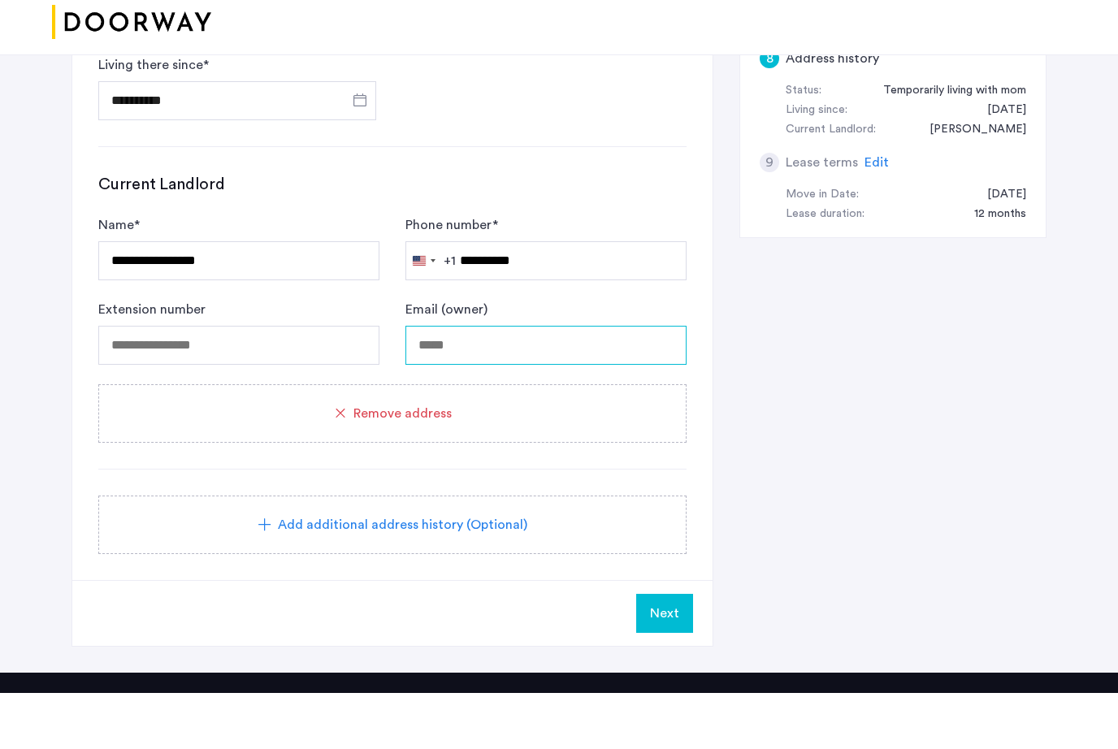
scroll to position [896, 0]
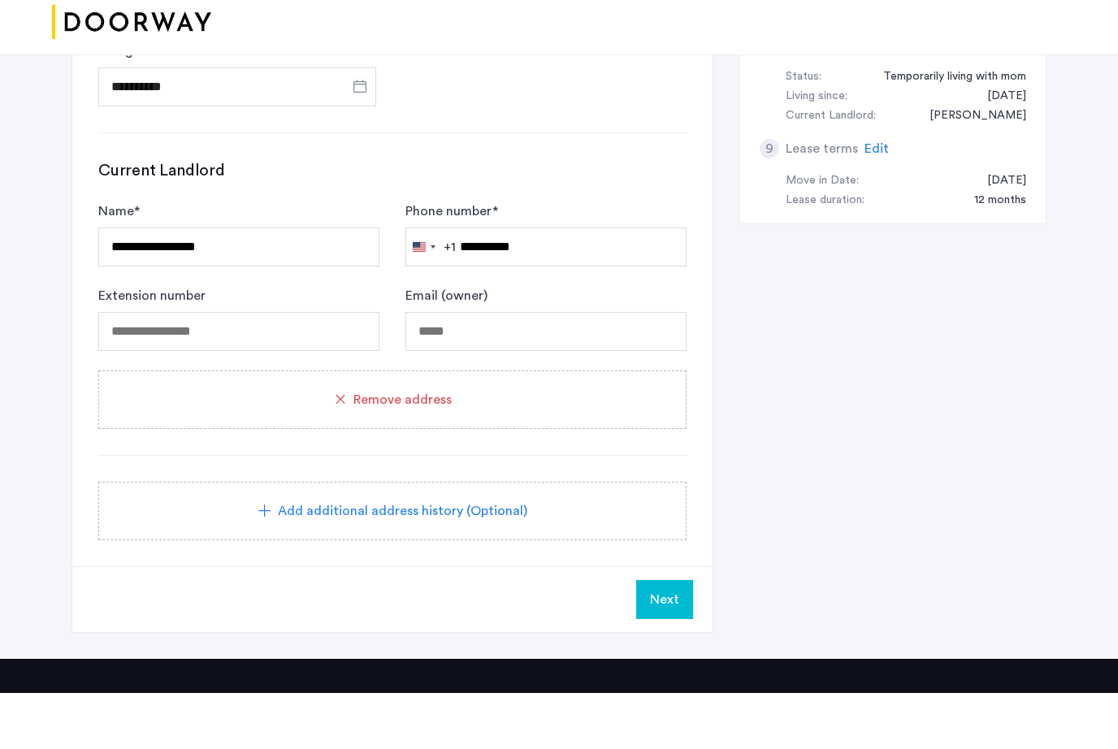
click at [306, 557] on span "Add additional address history (Optional)" at bounding box center [402, 567] width 249 height 20
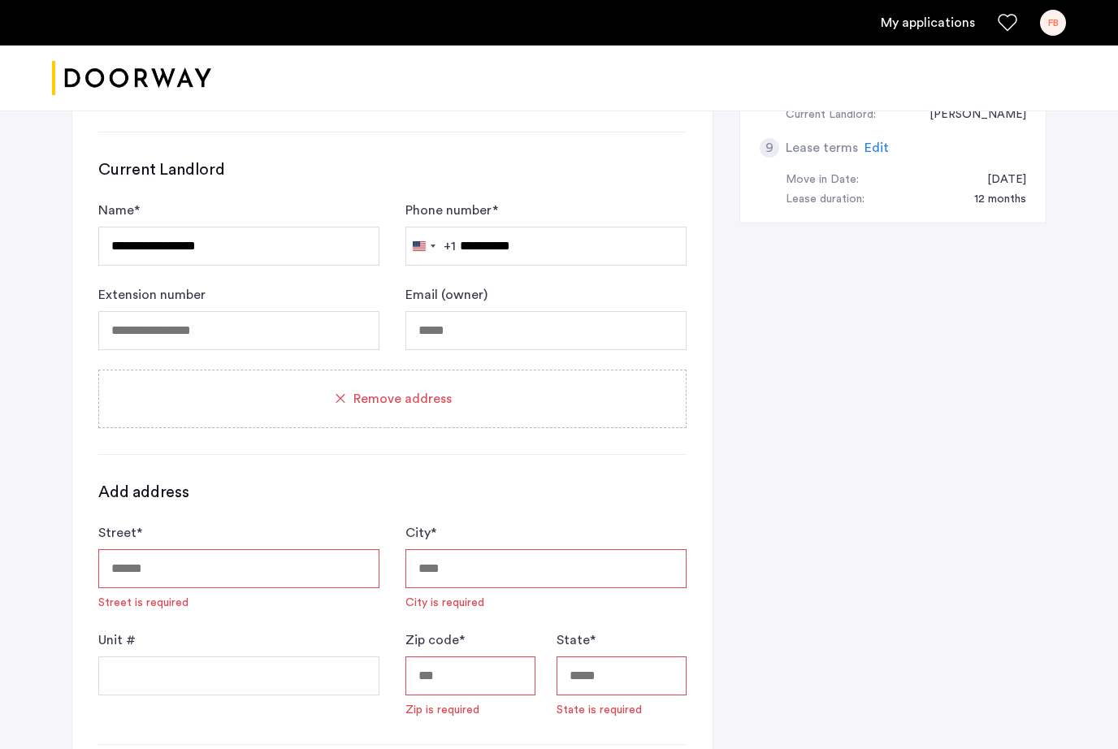
click at [218, 571] on input "Street *" at bounding box center [238, 568] width 281 height 39
type input "**********"
type input "*******"
type input "*****"
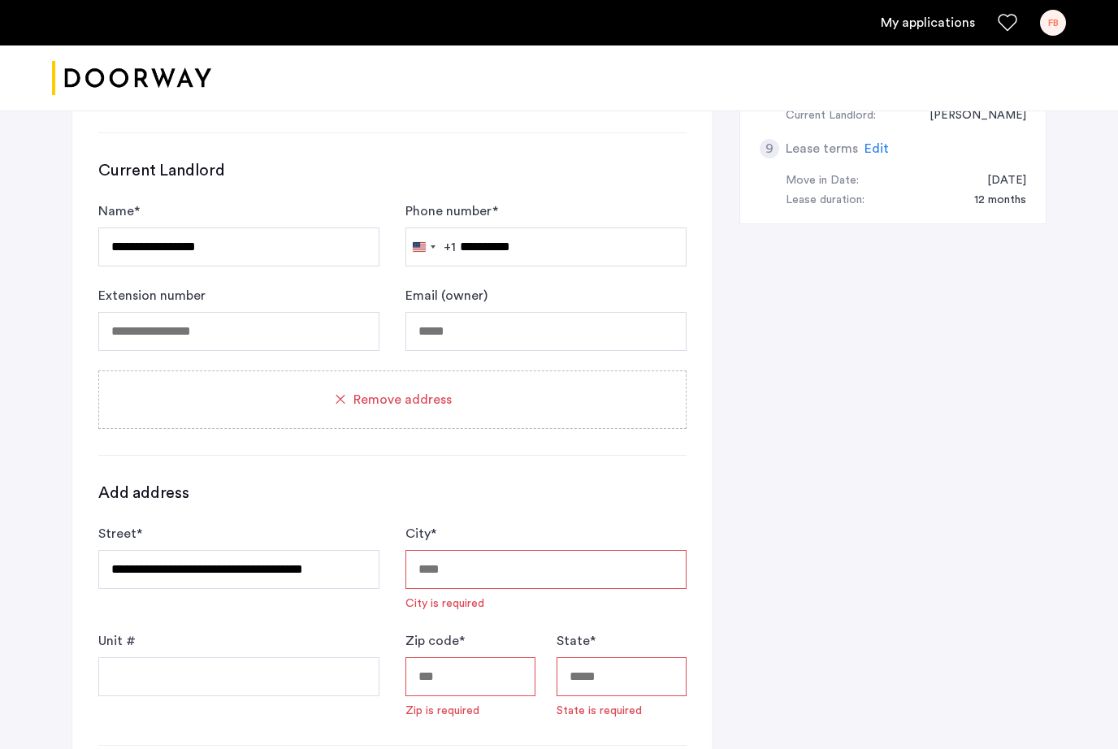
type input "**"
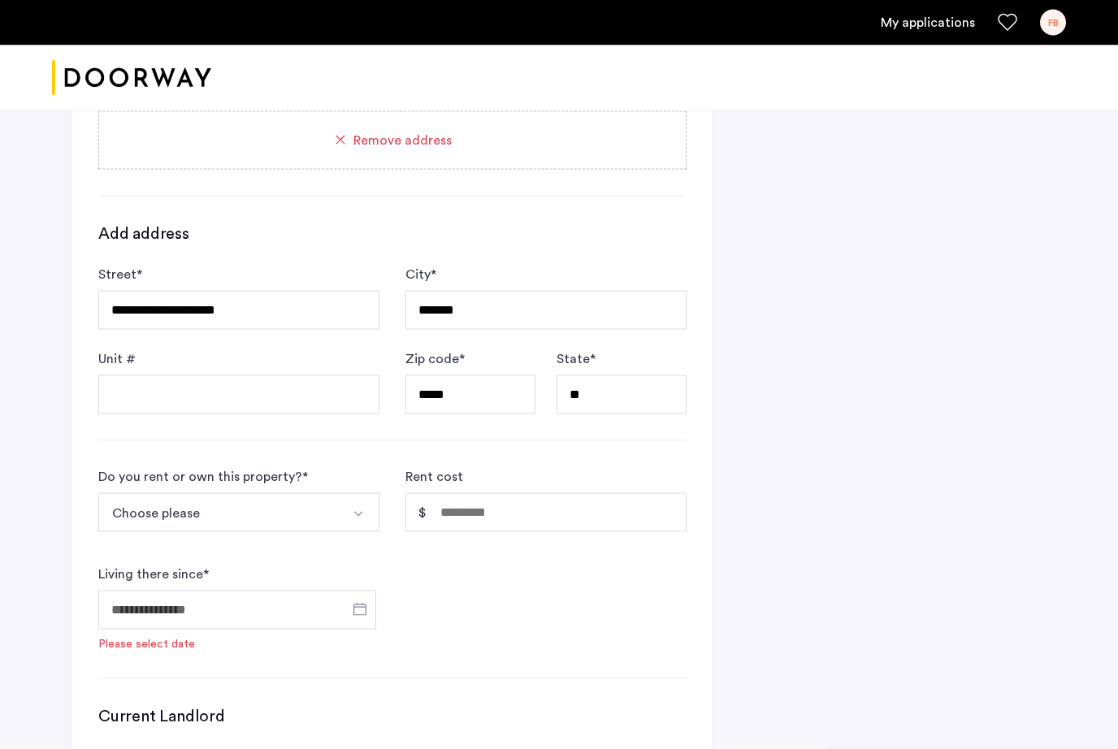
scroll to position [1232, 0]
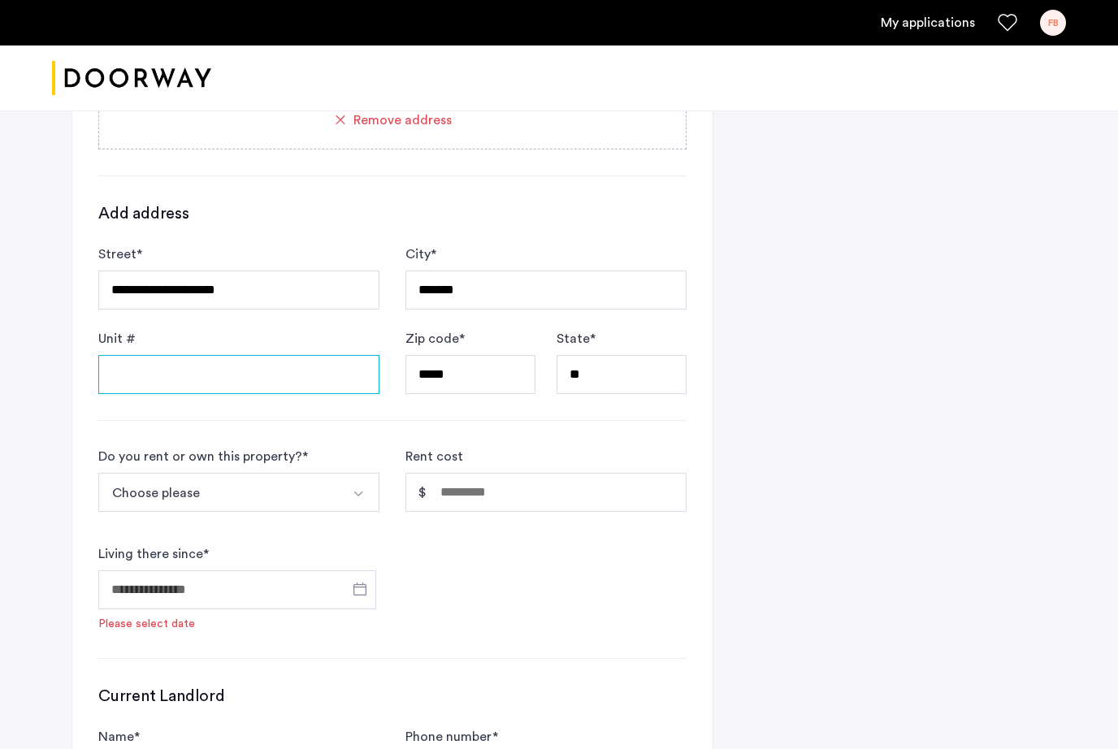
click at [263, 379] on input "Unit #" at bounding box center [238, 374] width 281 height 39
type input "***"
click at [340, 492] on button "Select option" at bounding box center [359, 492] width 39 height 39
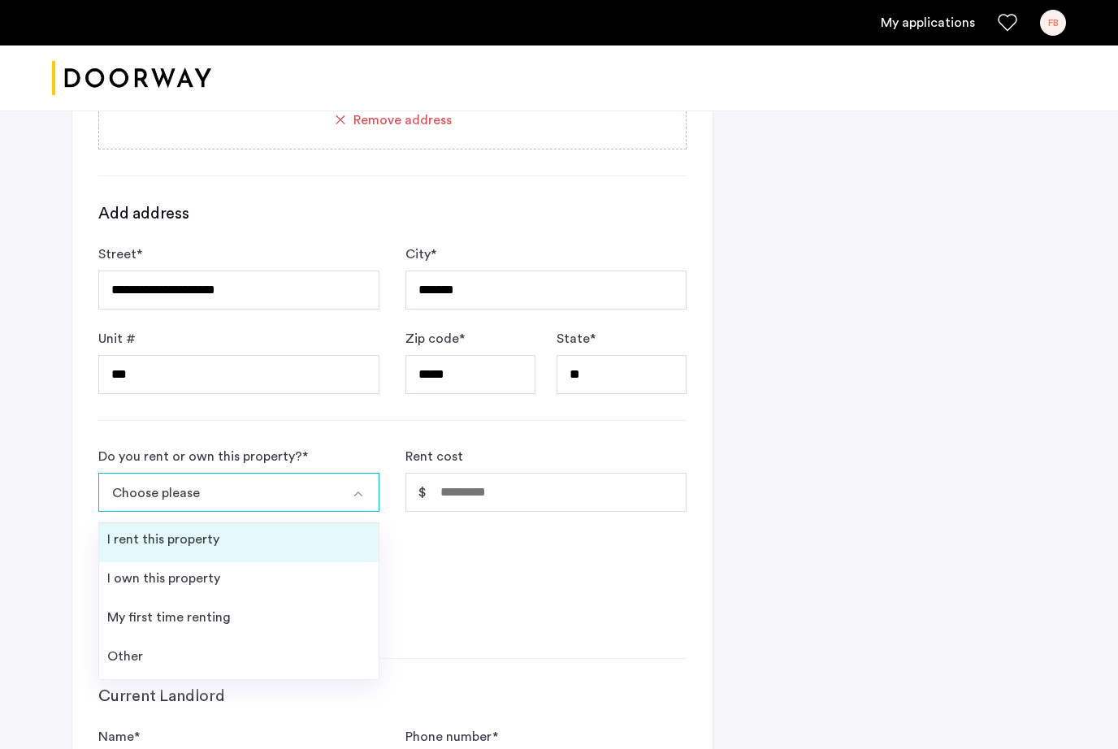
click at [236, 537] on li "I rent this property" at bounding box center [239, 542] width 280 height 39
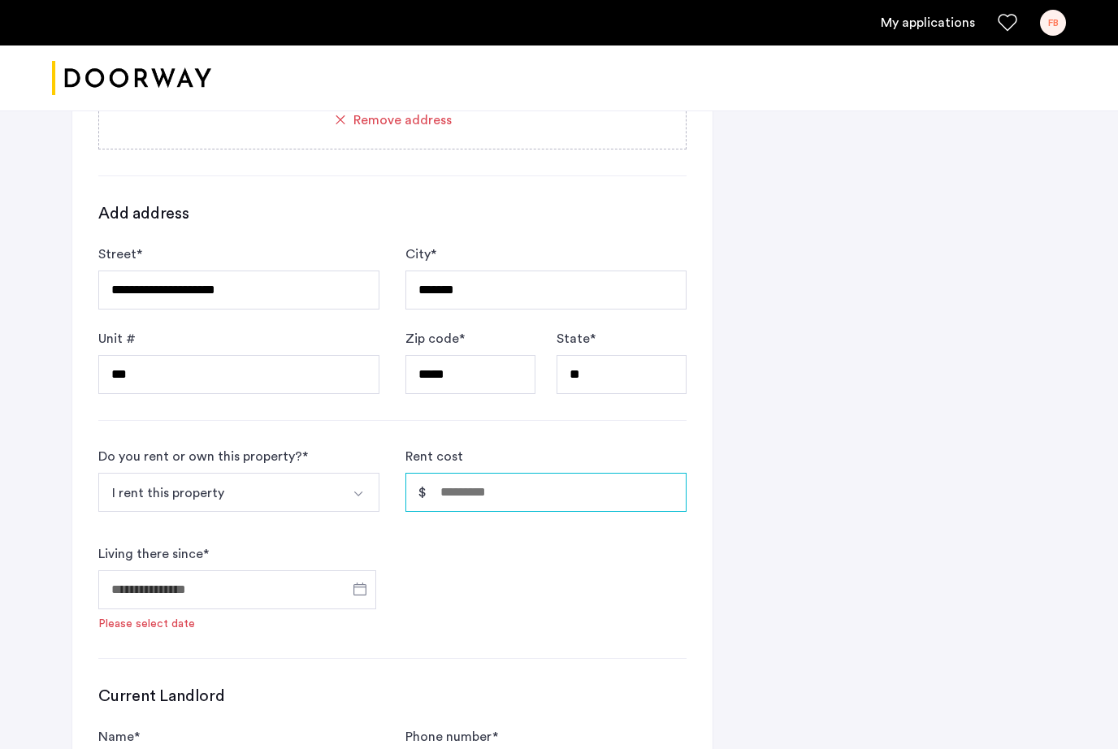
click at [514, 501] on input "Rent cost" at bounding box center [545, 492] width 281 height 39
type input "*****"
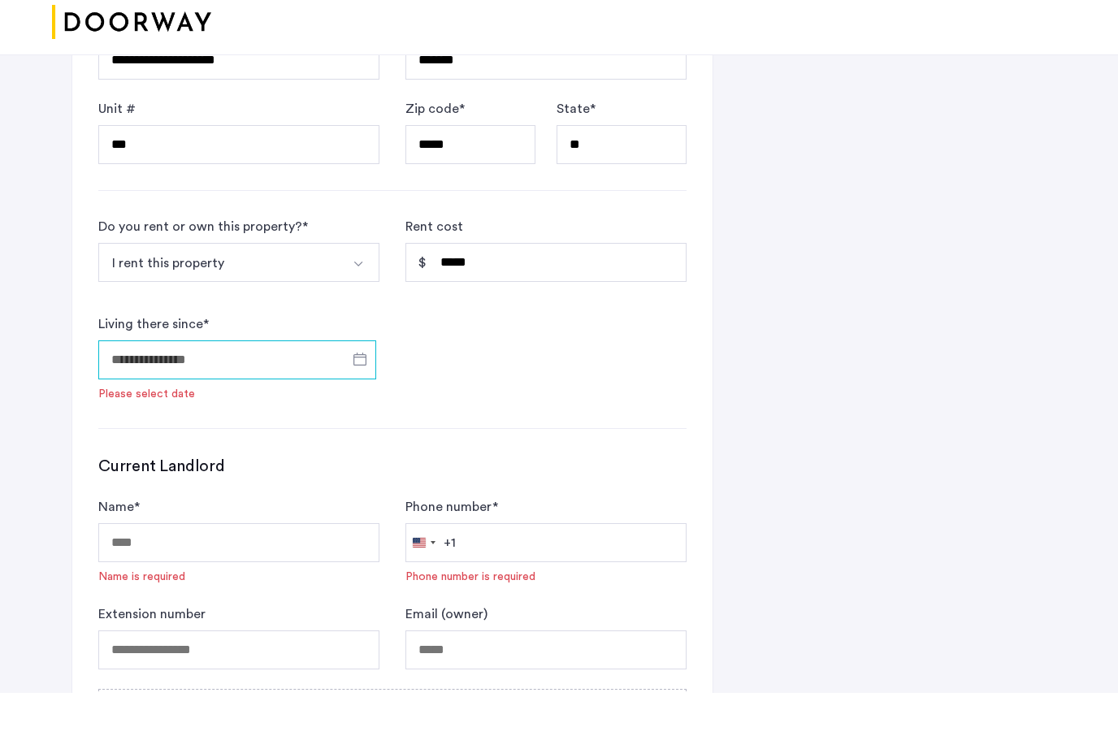
click at [206, 397] on input "Living there since *" at bounding box center [237, 416] width 278 height 39
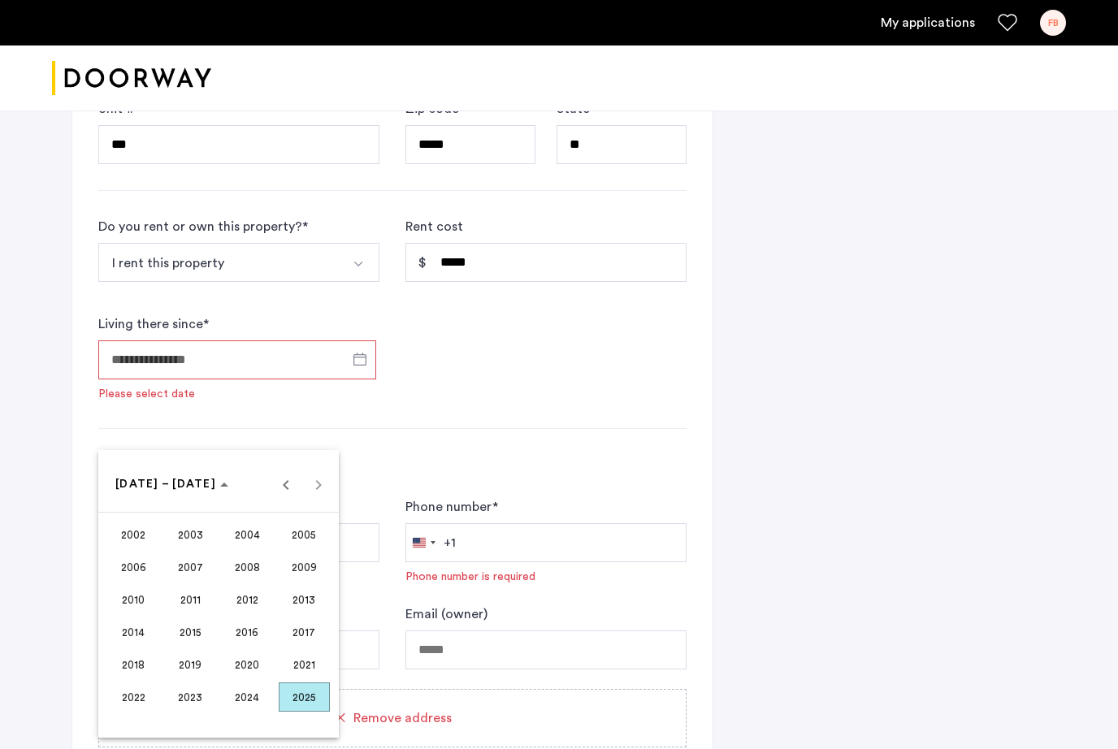
click at [193, 699] on span "2023" at bounding box center [190, 697] width 51 height 29
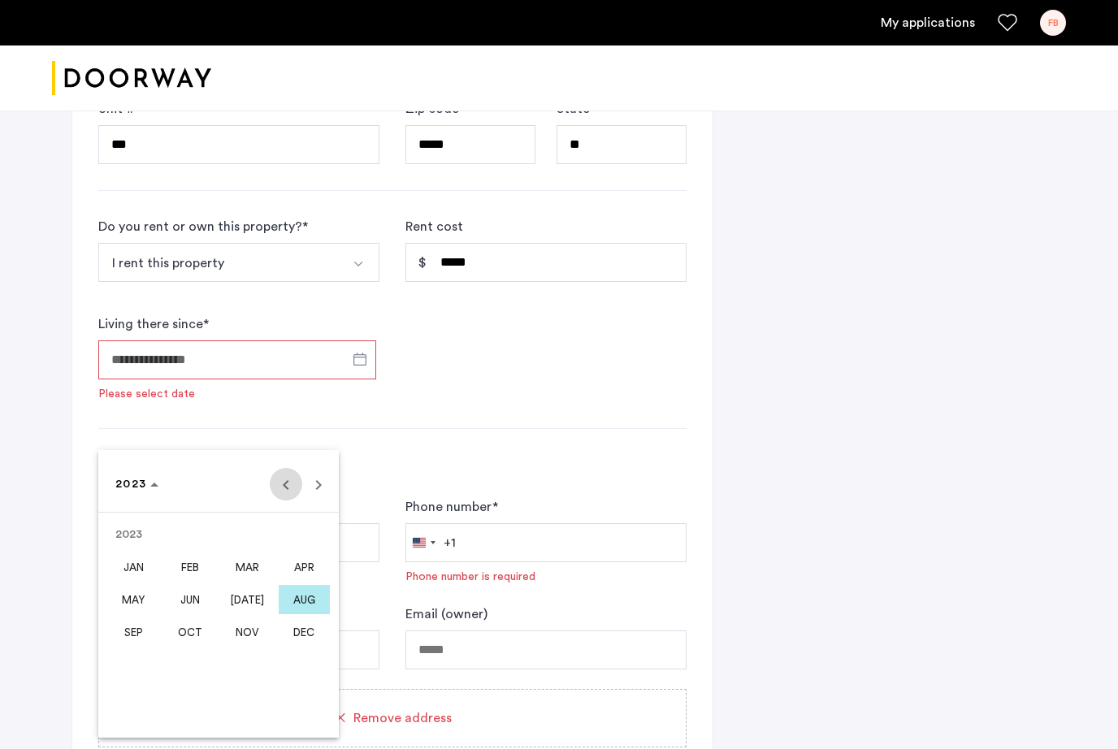
click at [285, 488] on span "Previous year" at bounding box center [286, 484] width 33 height 33
click at [288, 484] on span "Previous year" at bounding box center [286, 484] width 33 height 33
click at [247, 567] on span "MAR" at bounding box center [247, 567] width 51 height 29
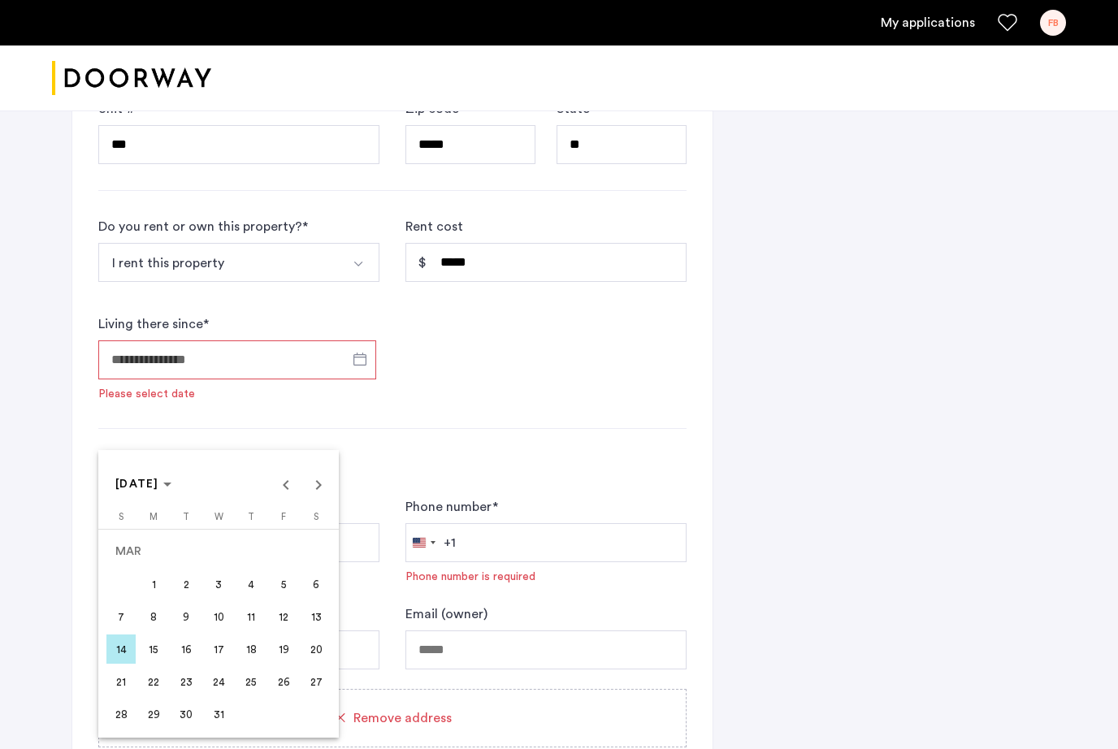
click at [404, 444] on div at bounding box center [559, 374] width 1118 height 749
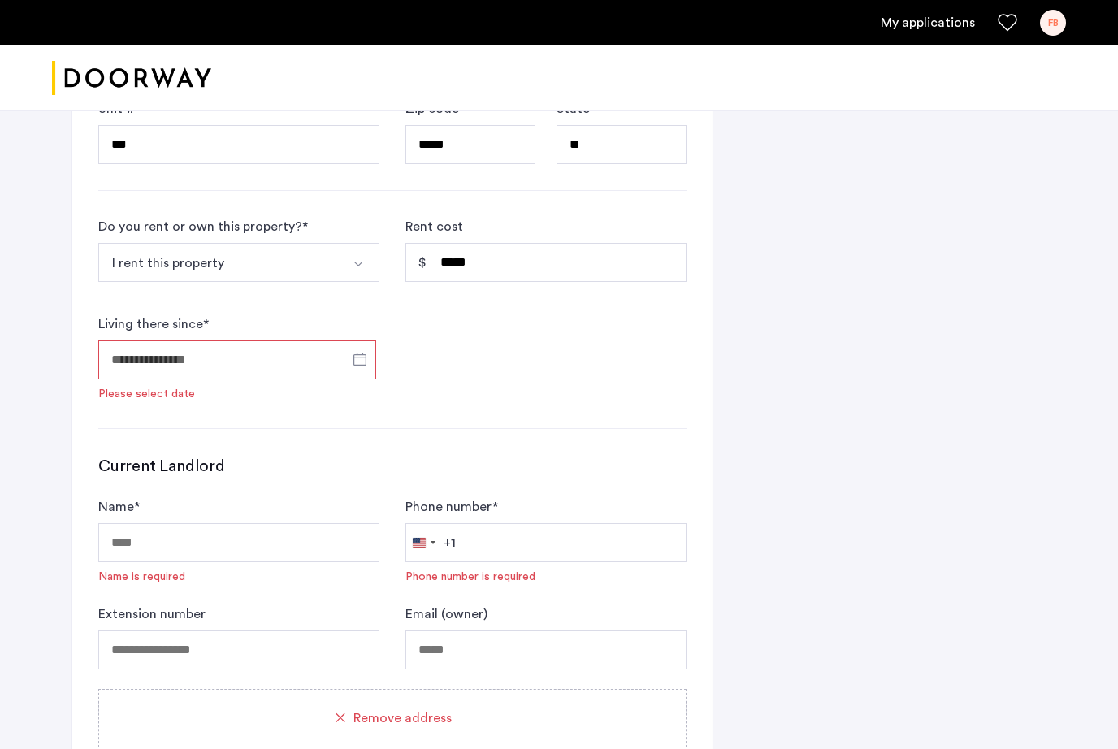
click at [303, 357] on input "Living there since *" at bounding box center [237, 359] width 278 height 39
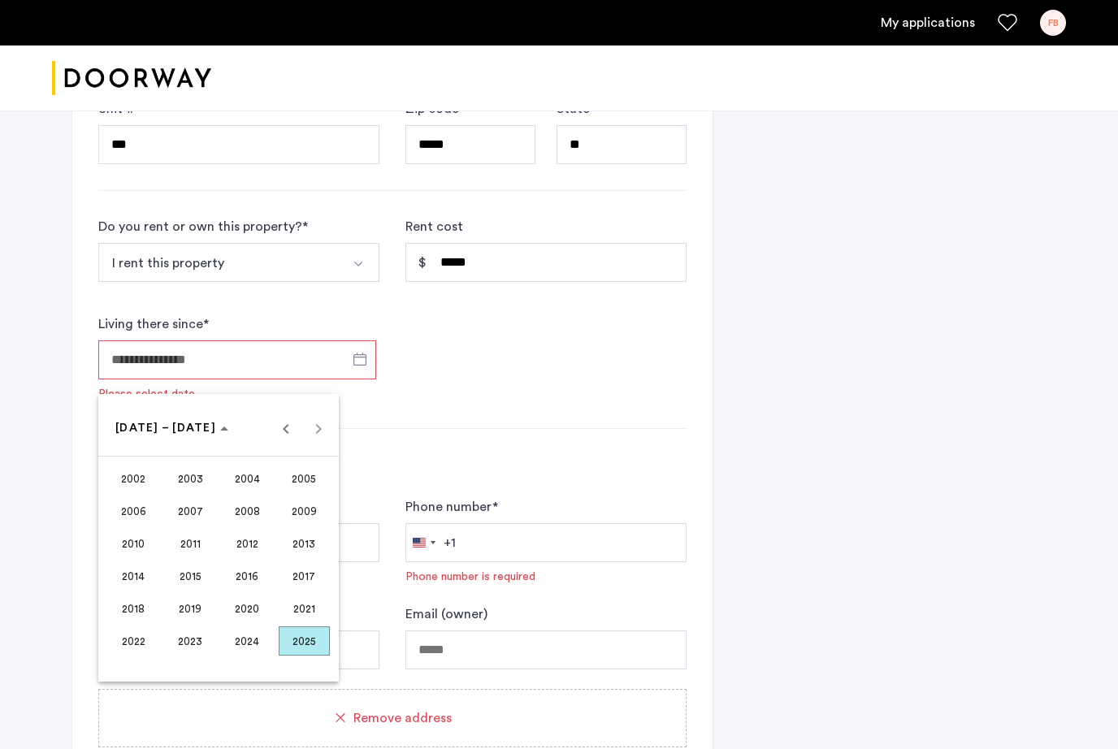
click at [304, 610] on span "2021" at bounding box center [304, 608] width 51 height 29
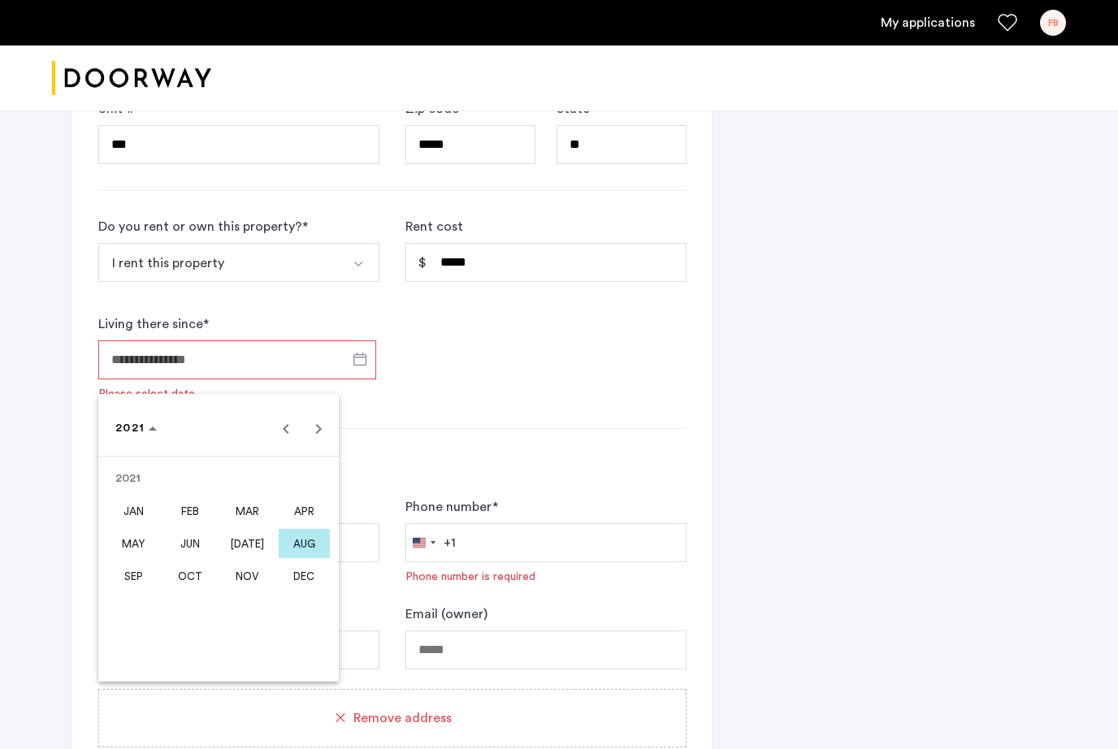
click at [137, 545] on span "MAY" at bounding box center [133, 543] width 51 height 29
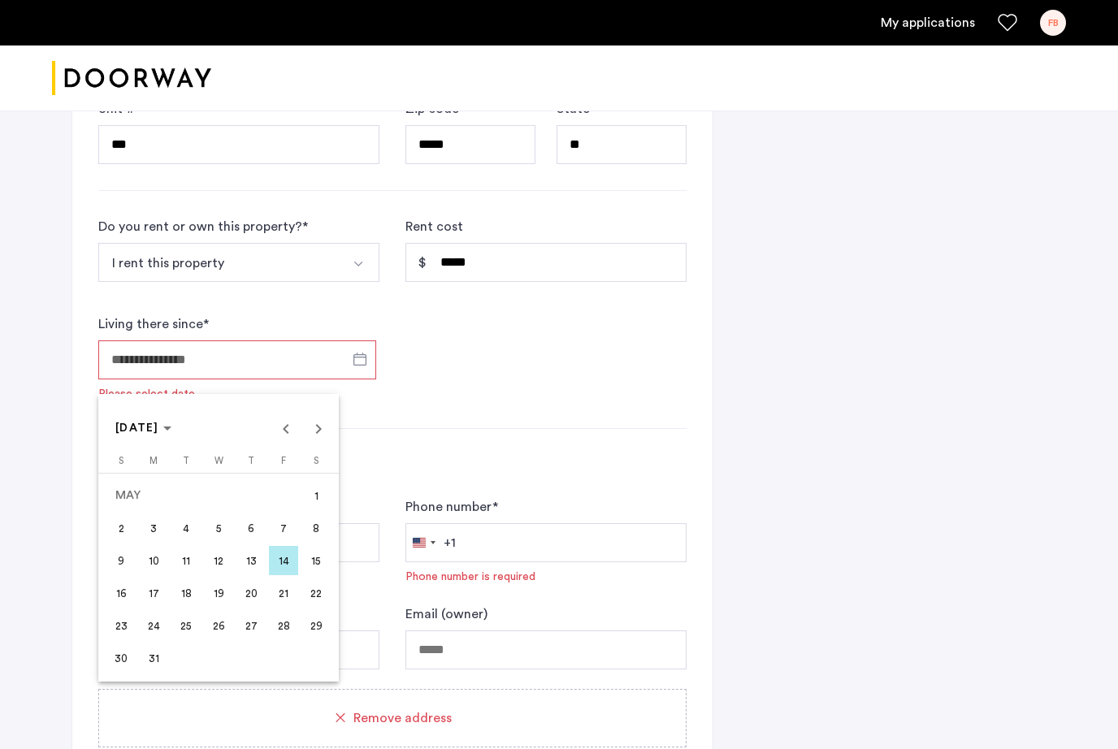
click at [155, 599] on span "17" at bounding box center [153, 593] width 29 height 29
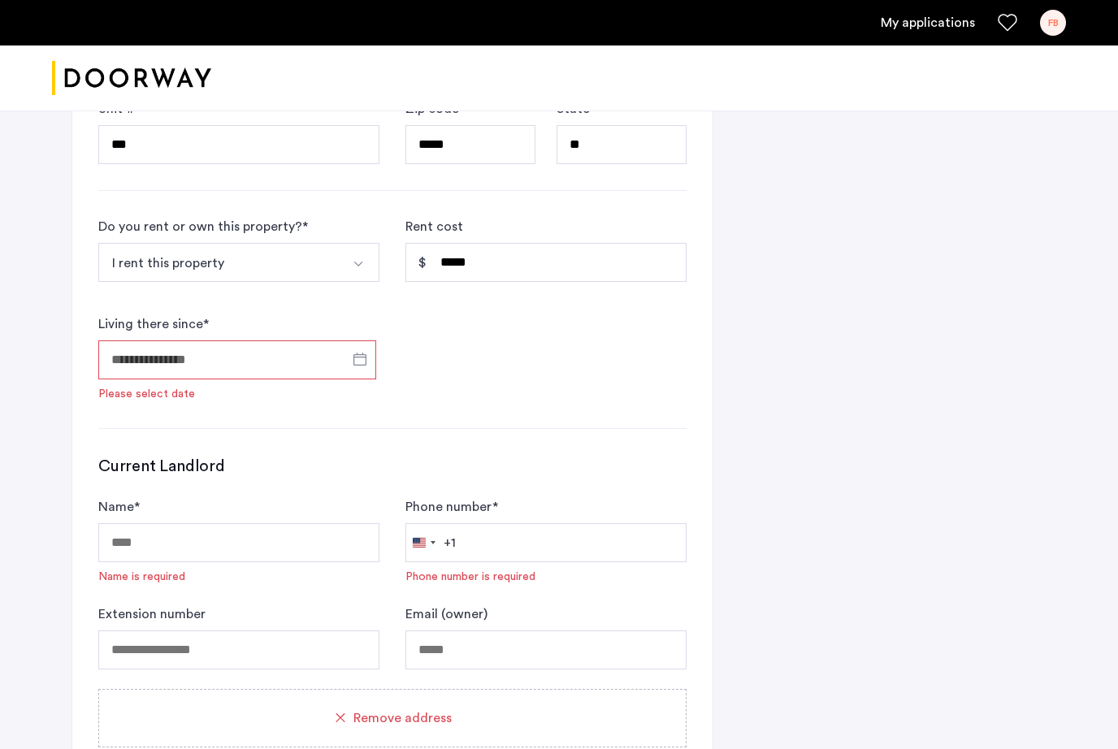
type input "**********"
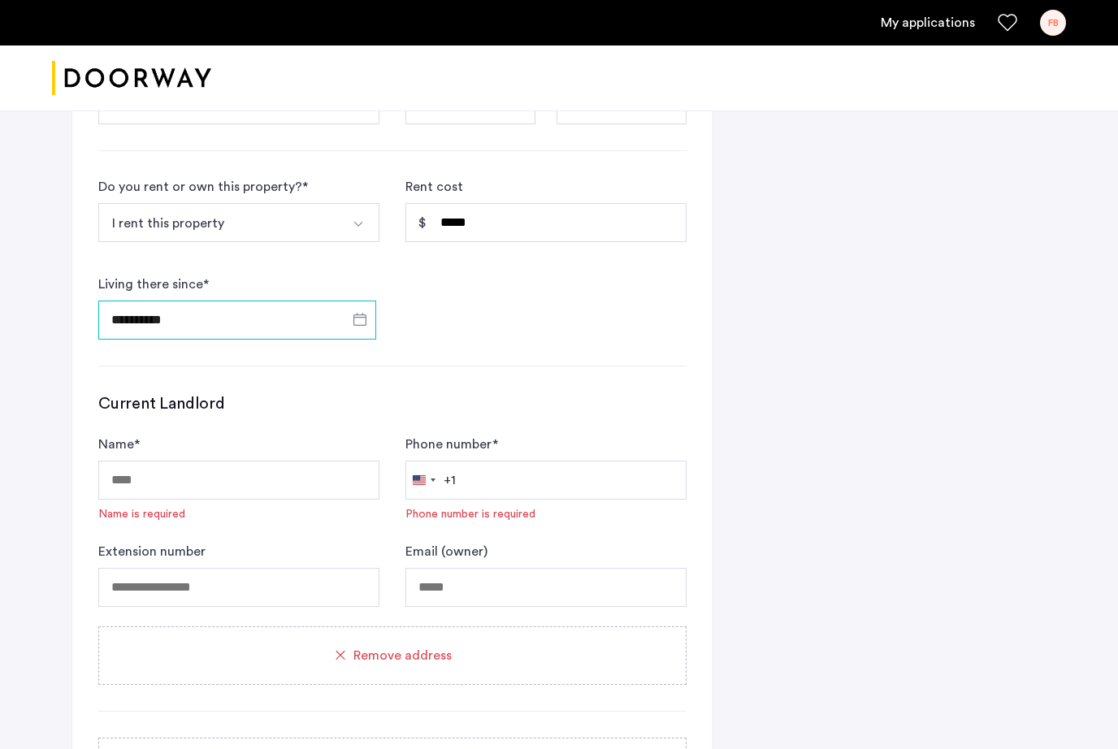
scroll to position [1539, 0]
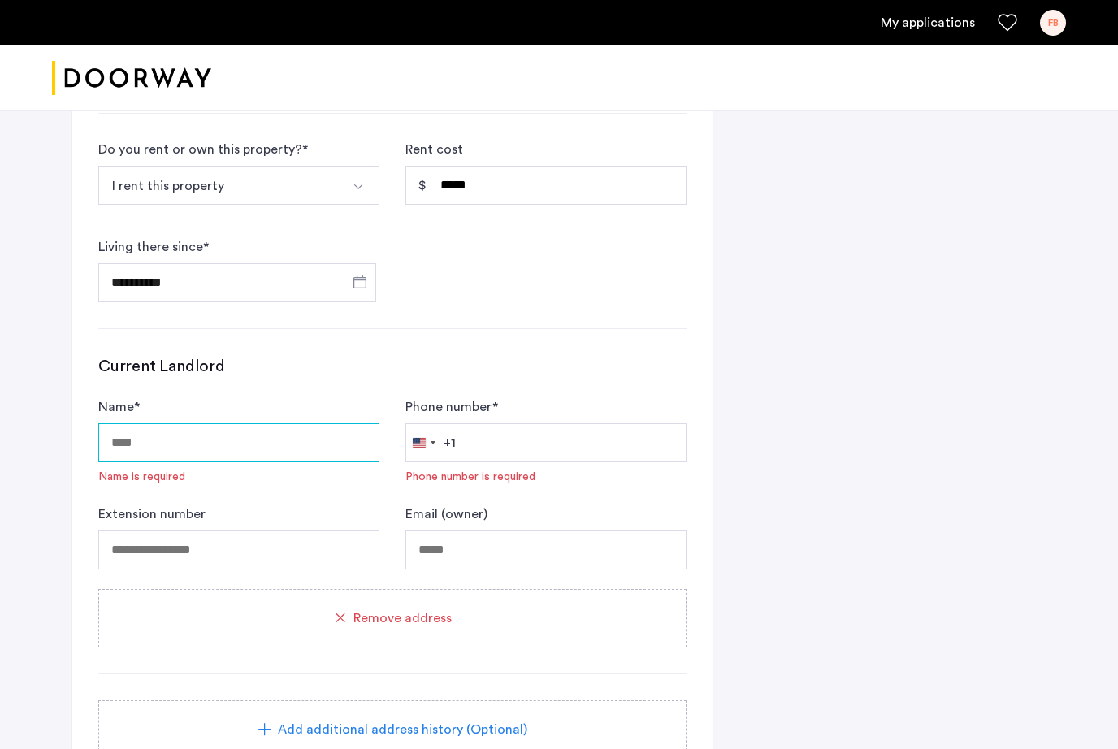
click at [252, 449] on input "Name *" at bounding box center [238, 442] width 281 height 39
type input "**********"
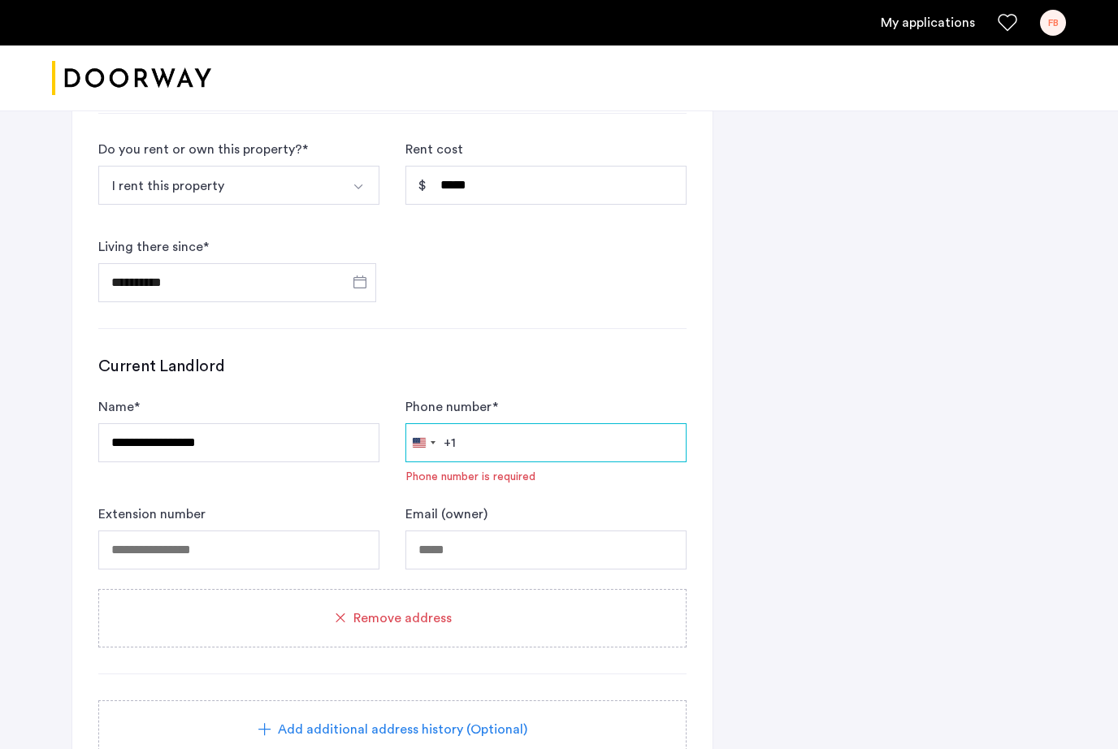
click at [501, 449] on input "Phone number *" at bounding box center [545, 442] width 281 height 39
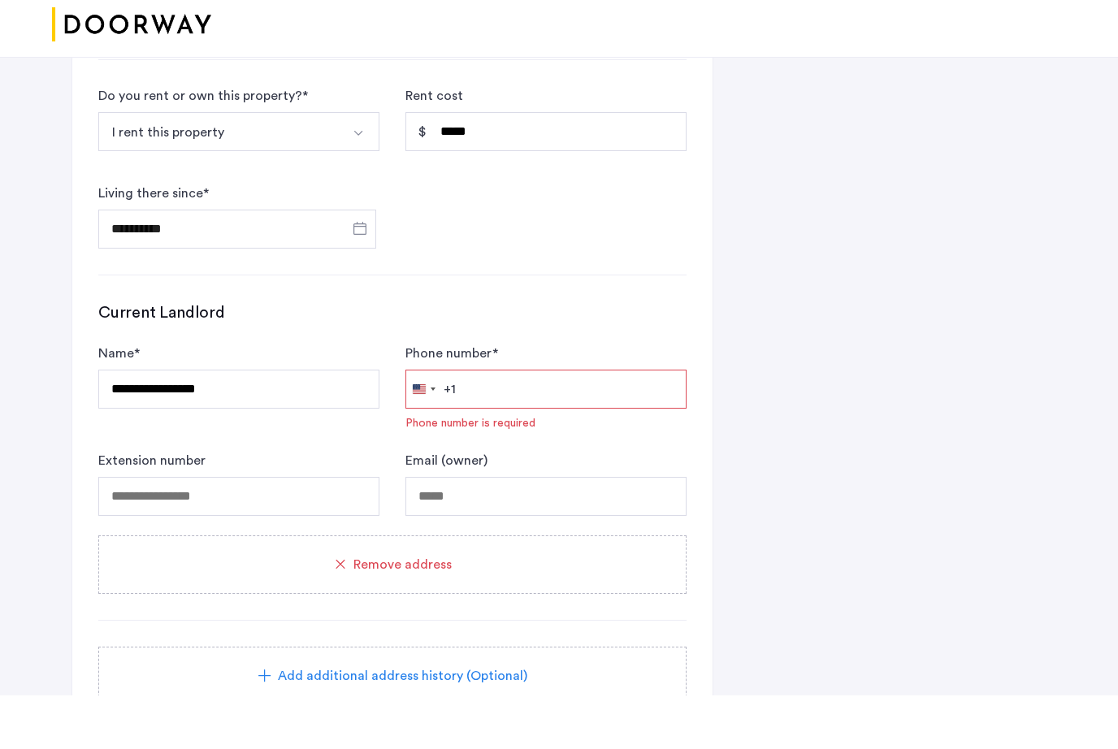
scroll to position [1592, 0]
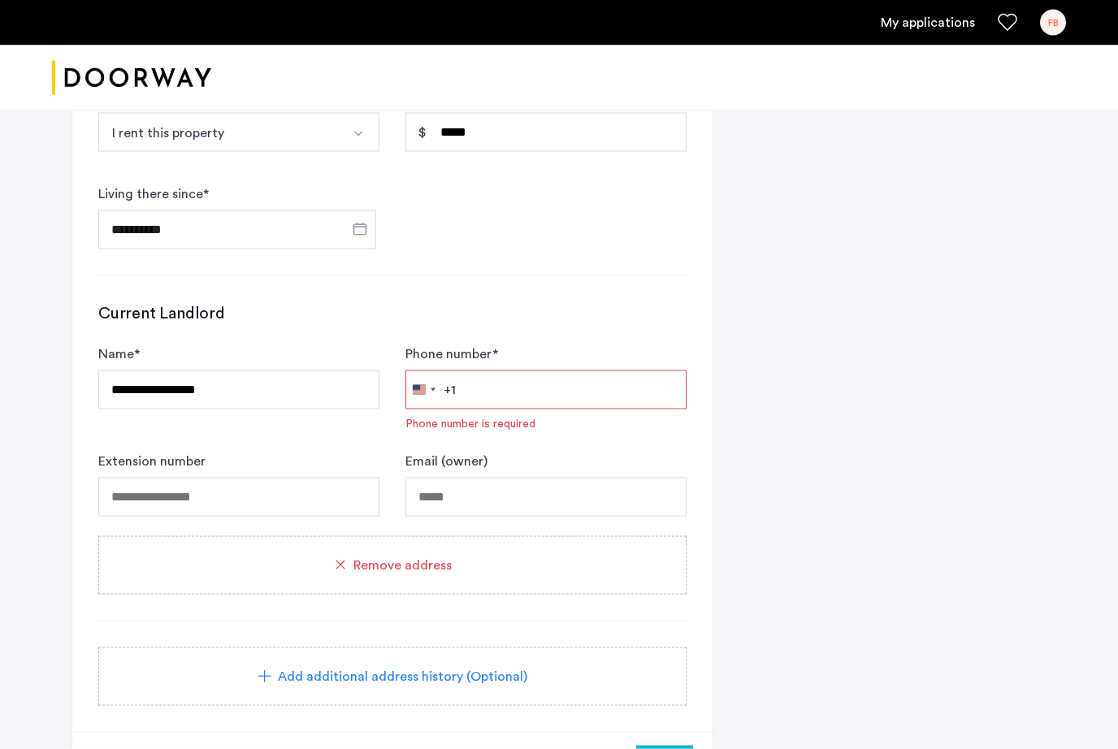
click at [493, 383] on input "Phone number *" at bounding box center [545, 390] width 281 height 39
paste input "**********"
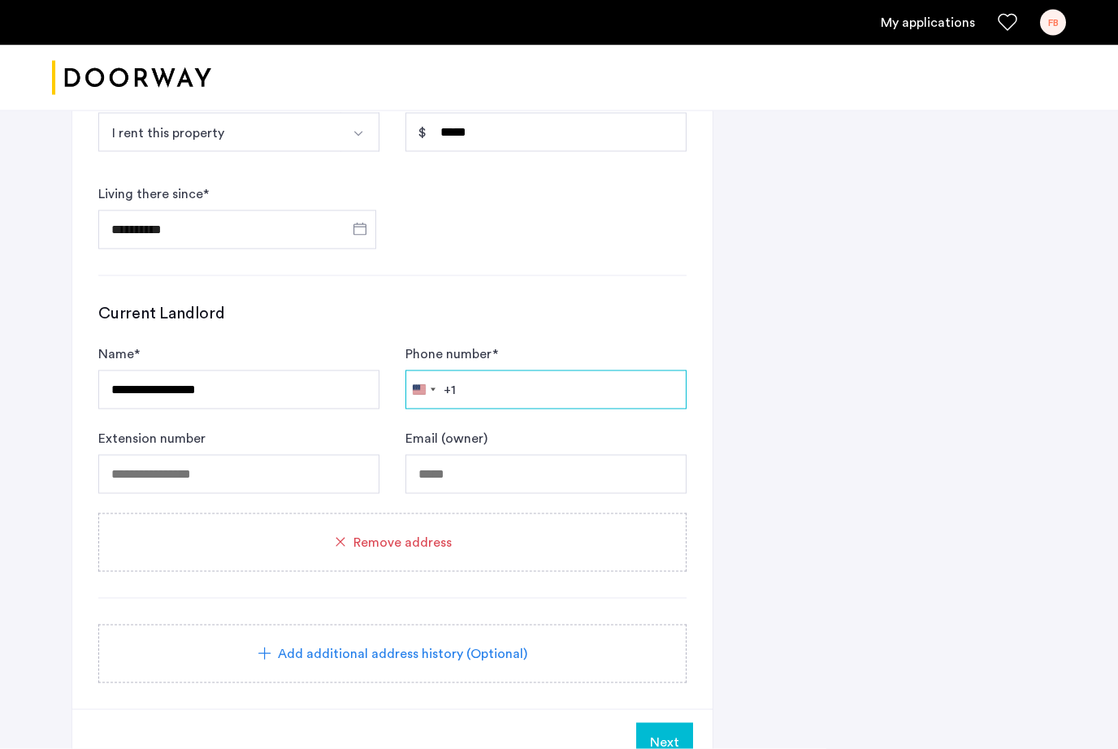
type input "**********"
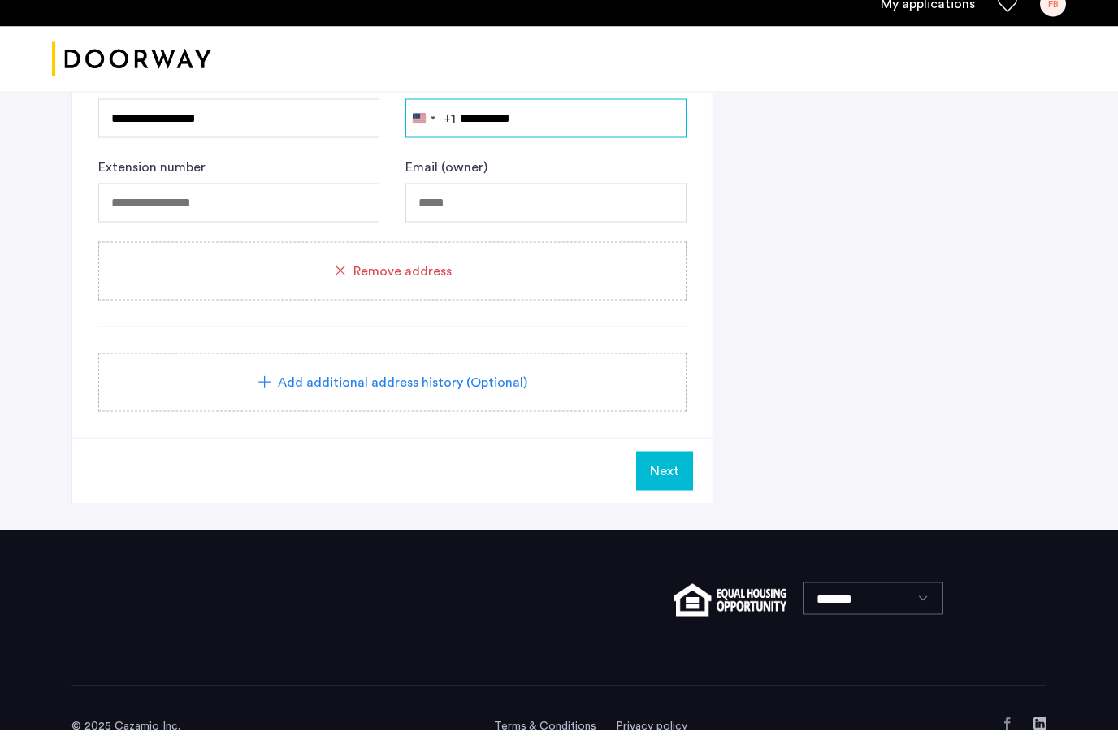
scroll to position [1849, 0]
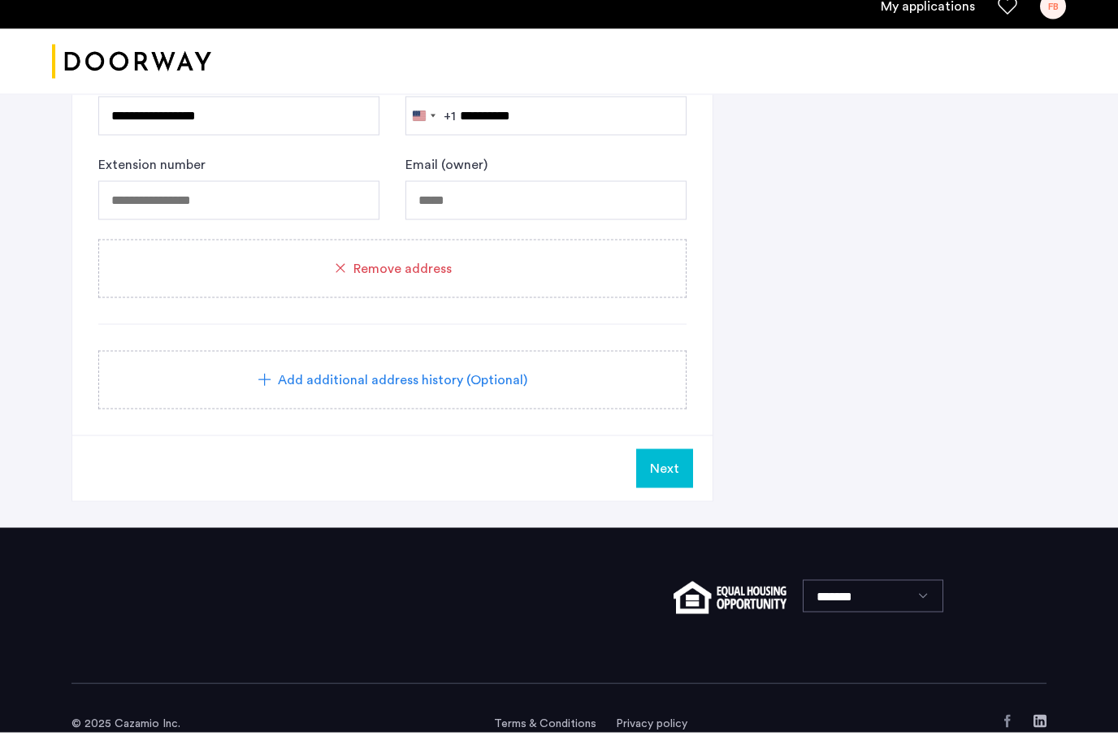
click at [667, 475] on span "Next" at bounding box center [664, 485] width 29 height 20
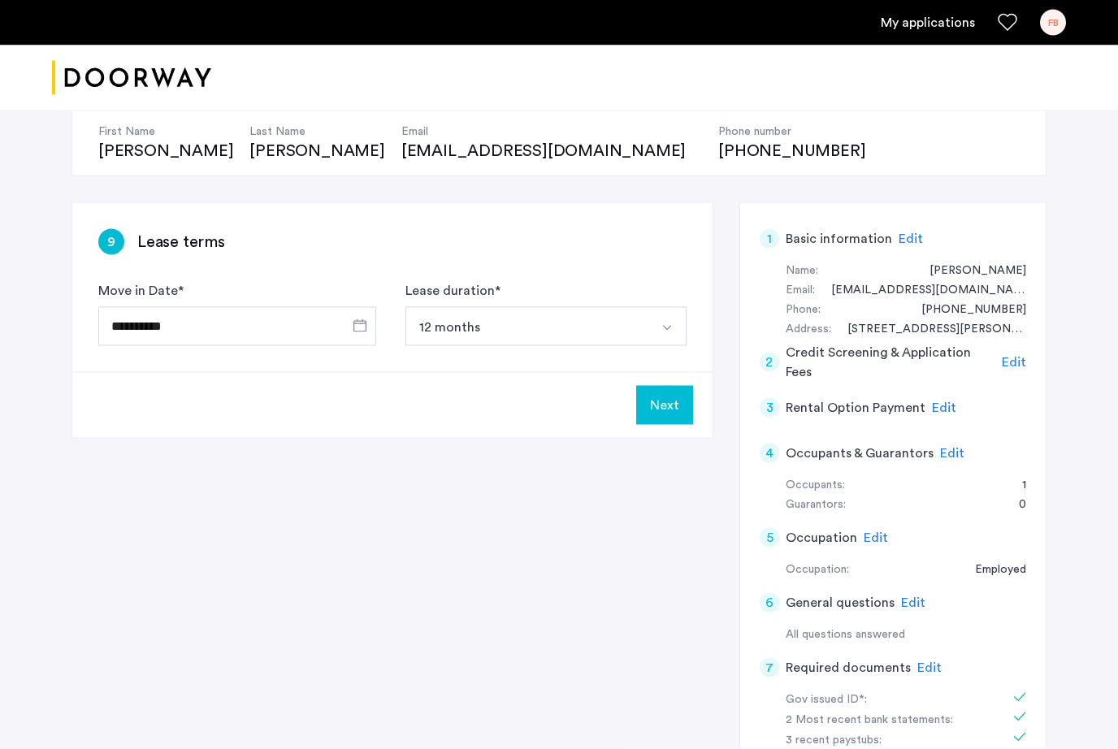
scroll to position [217, 0]
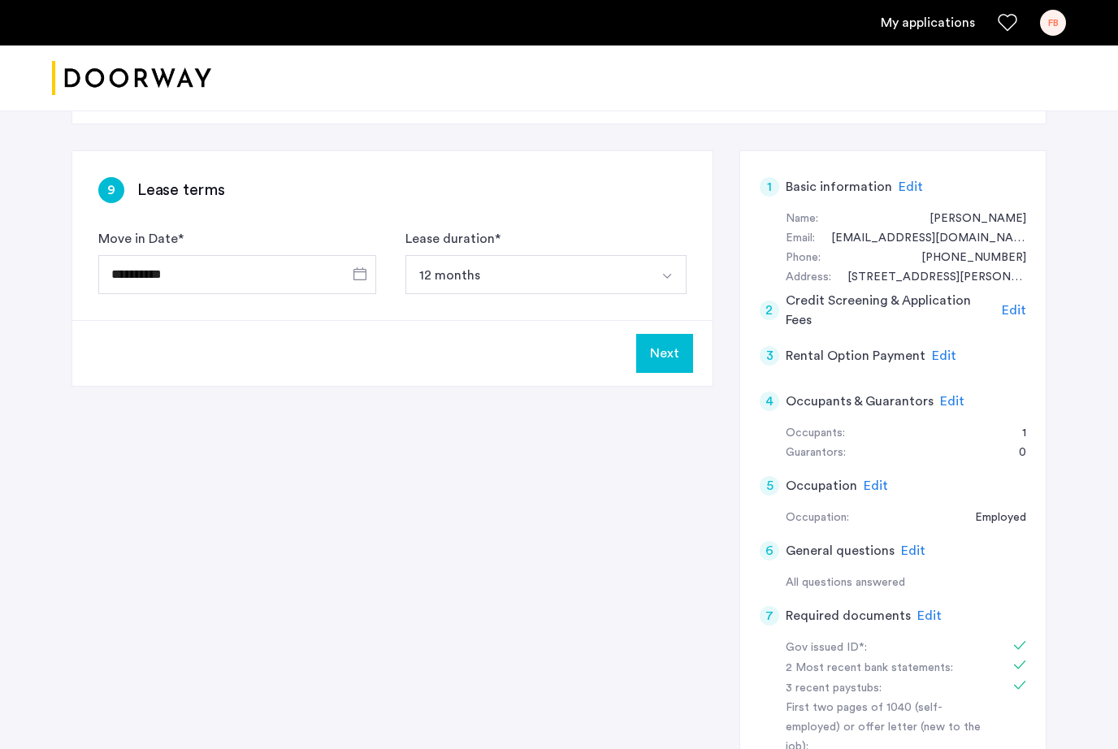
click at [676, 364] on button "Next" at bounding box center [664, 353] width 57 height 39
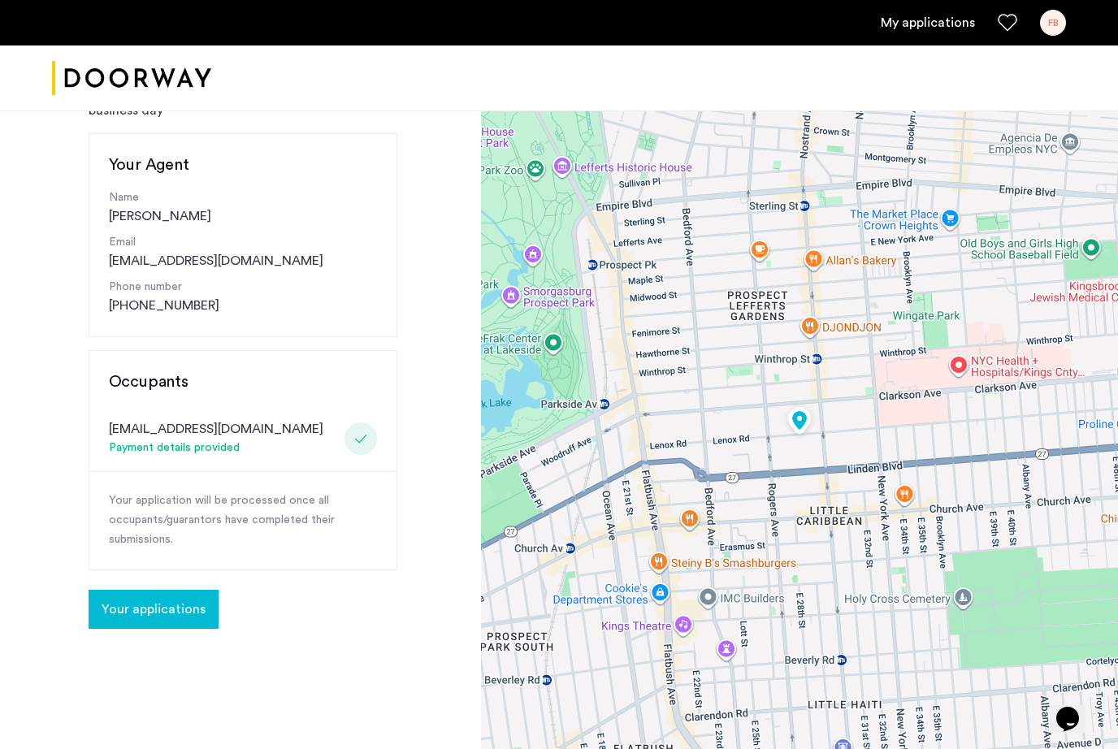
scroll to position [154, 0]
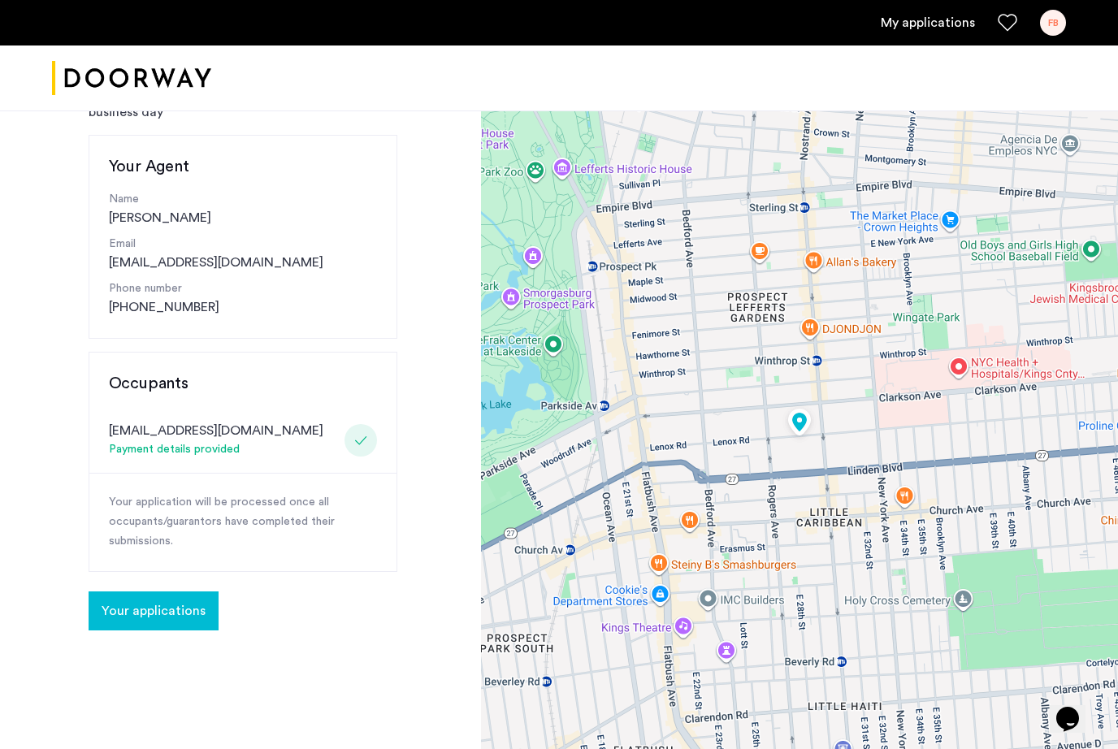
click at [355, 447] on div at bounding box center [361, 440] width 33 height 33
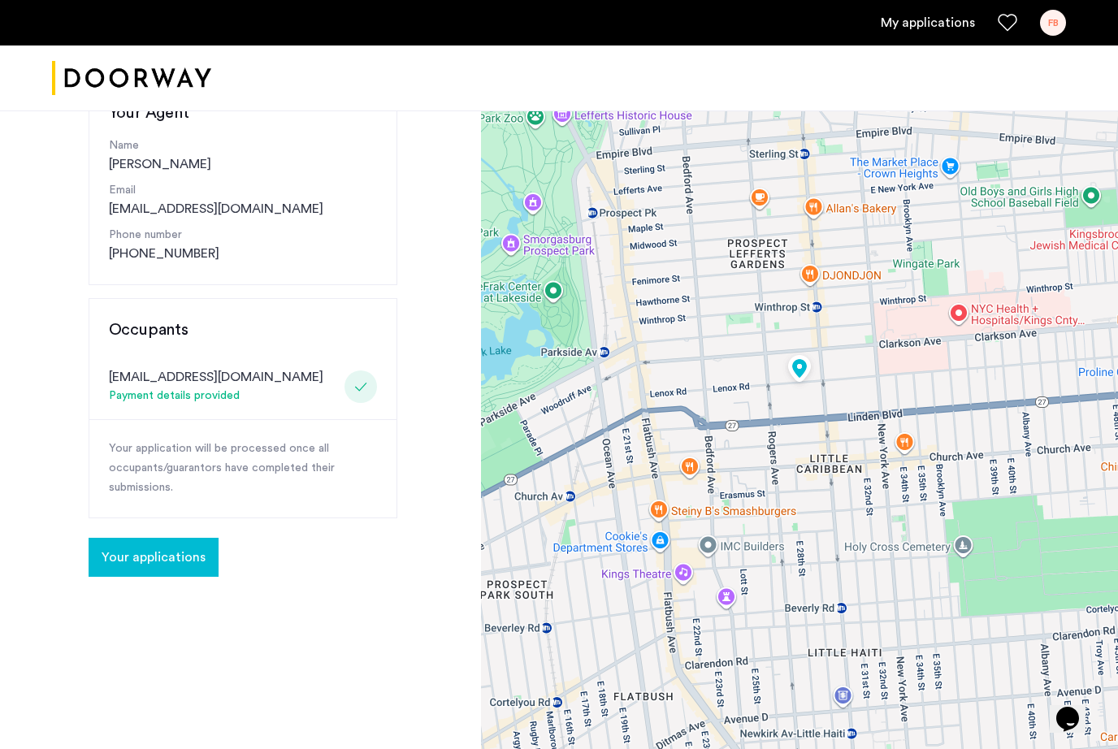
scroll to position [259, 0]
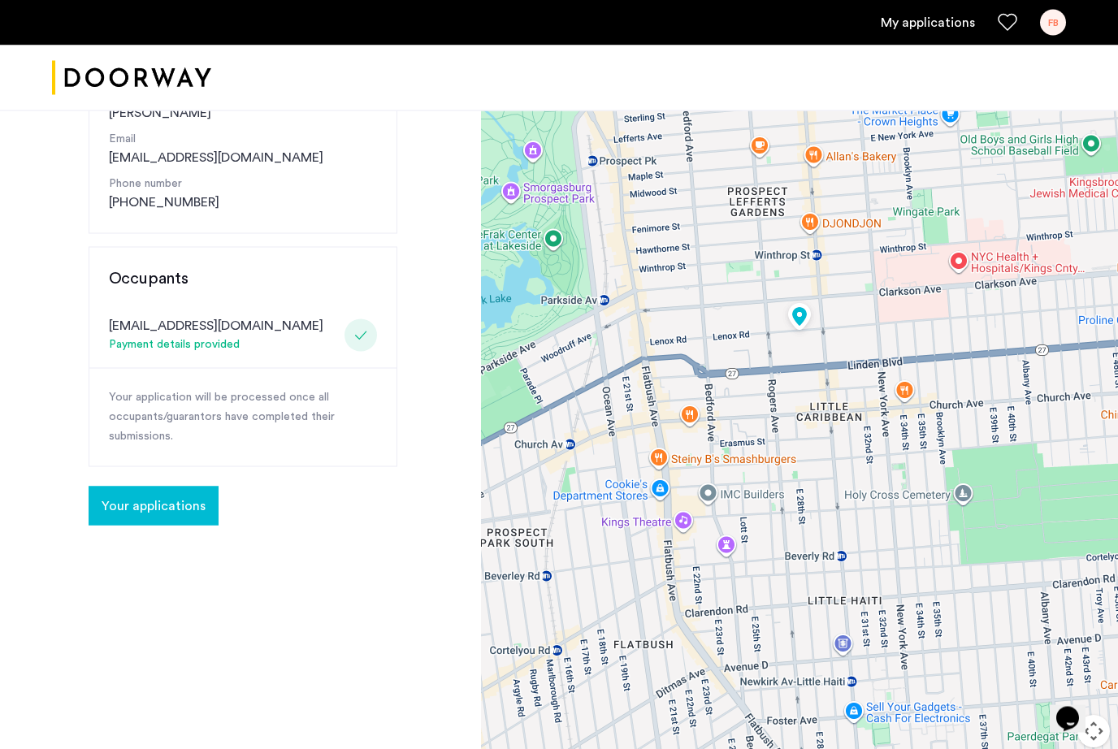
click at [170, 514] on button "Your applications" at bounding box center [154, 506] width 130 height 39
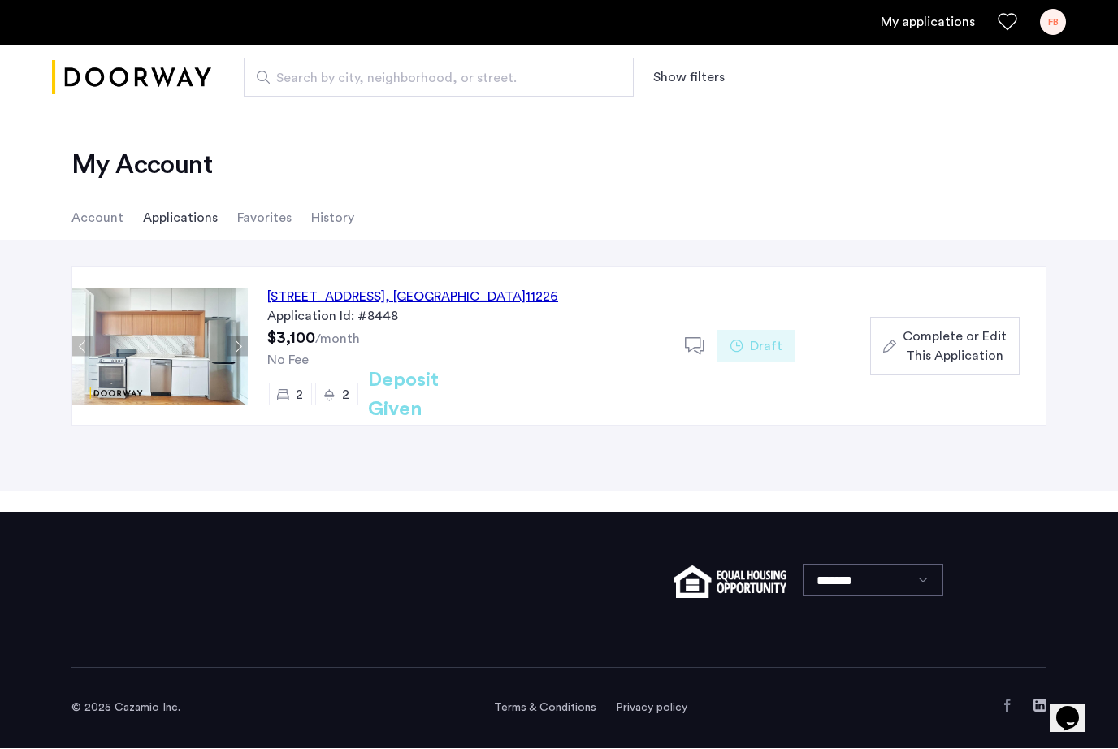
click at [427, 397] on h2 "Deposit Given" at bounding box center [432, 395] width 129 height 59
